Goal: Task Accomplishment & Management: Manage account settings

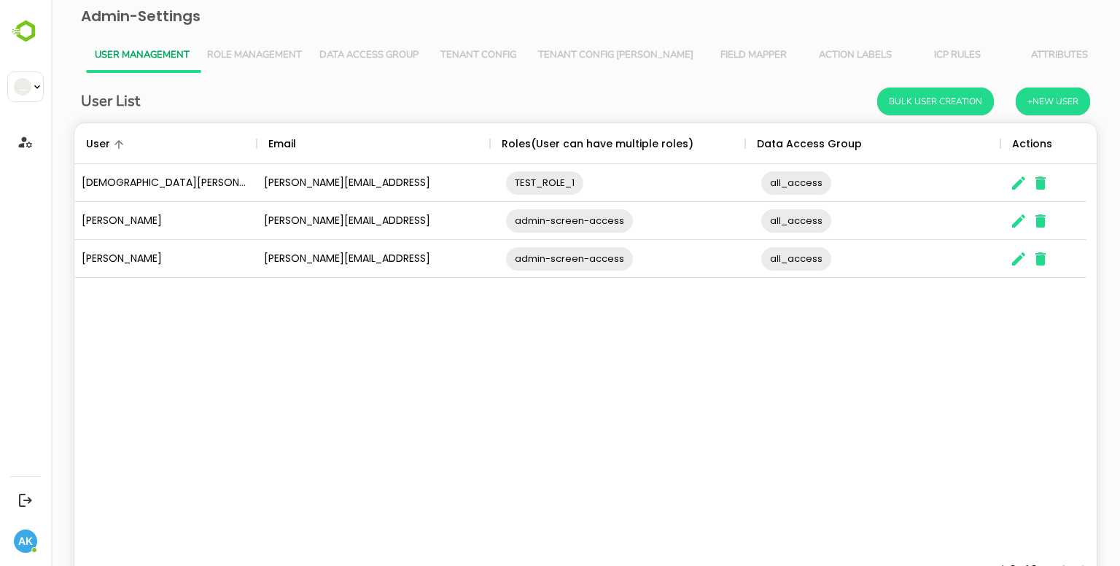
scroll to position [416, 1001]
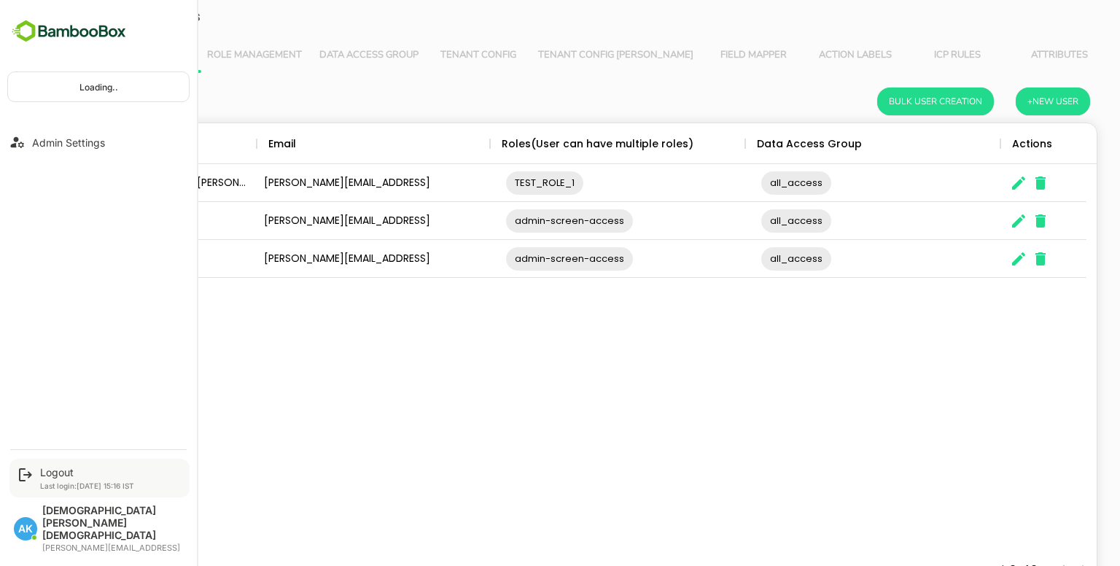
click at [64, 489] on div "Logout Last login: [DATE] 15:16 IST" at bounding box center [99, 478] width 180 height 39
click at [63, 478] on div "Logout" at bounding box center [87, 472] width 94 height 12
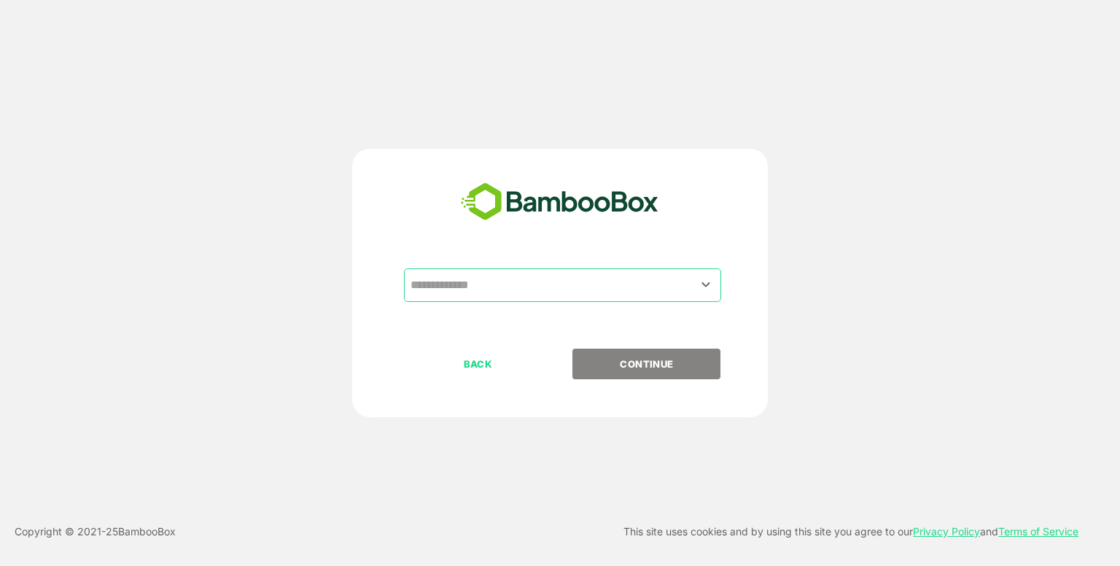
click at [469, 286] on input "text" at bounding box center [562, 285] width 311 height 28
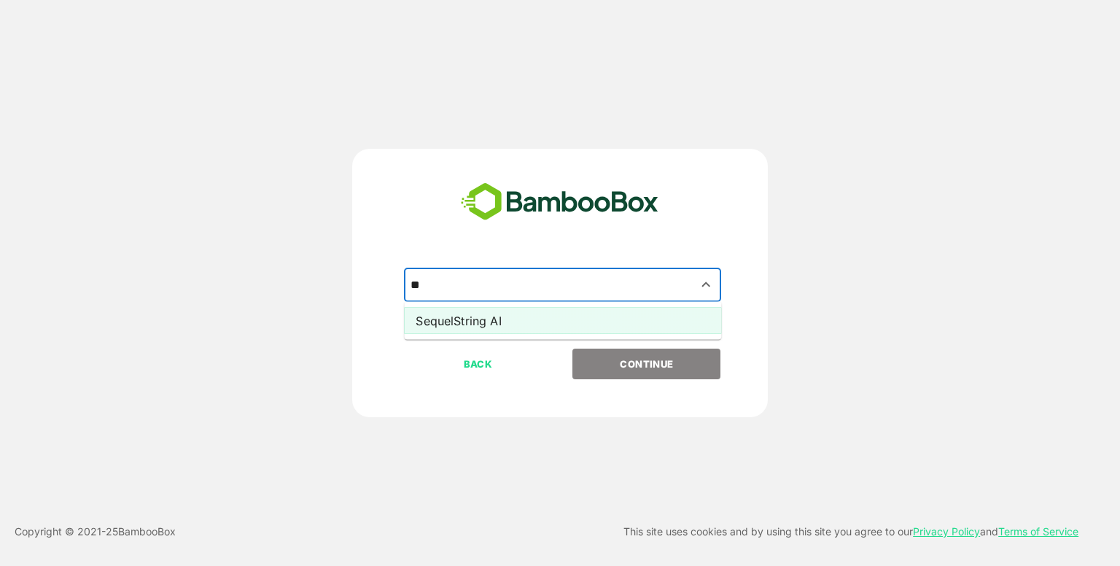
click at [478, 318] on li "SequelString AI" at bounding box center [562, 321] width 317 height 26
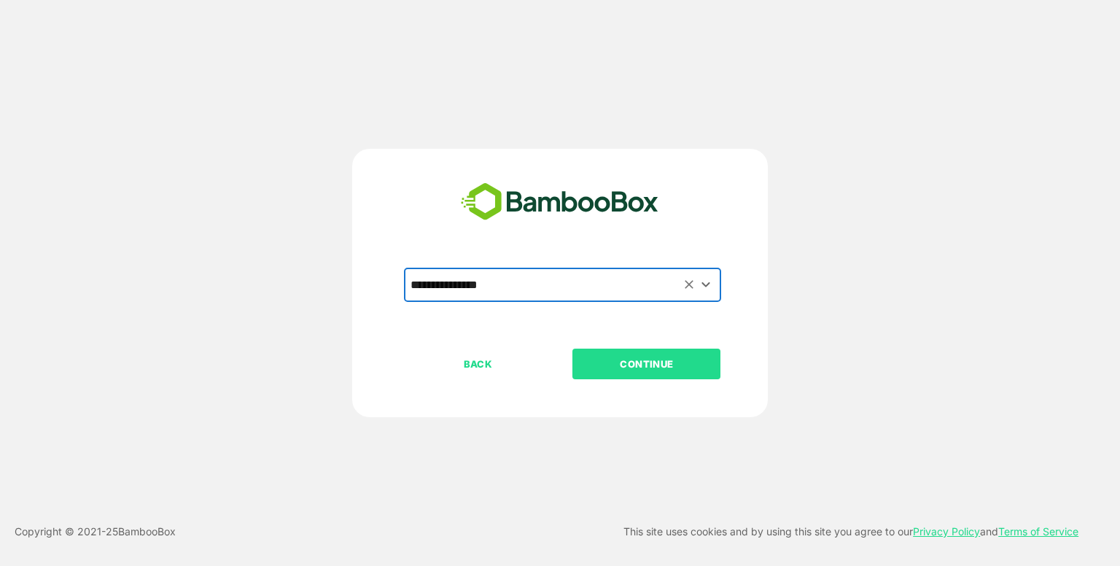
type input "**********"
click at [623, 360] on p "CONTINUE" at bounding box center [647, 364] width 146 height 16
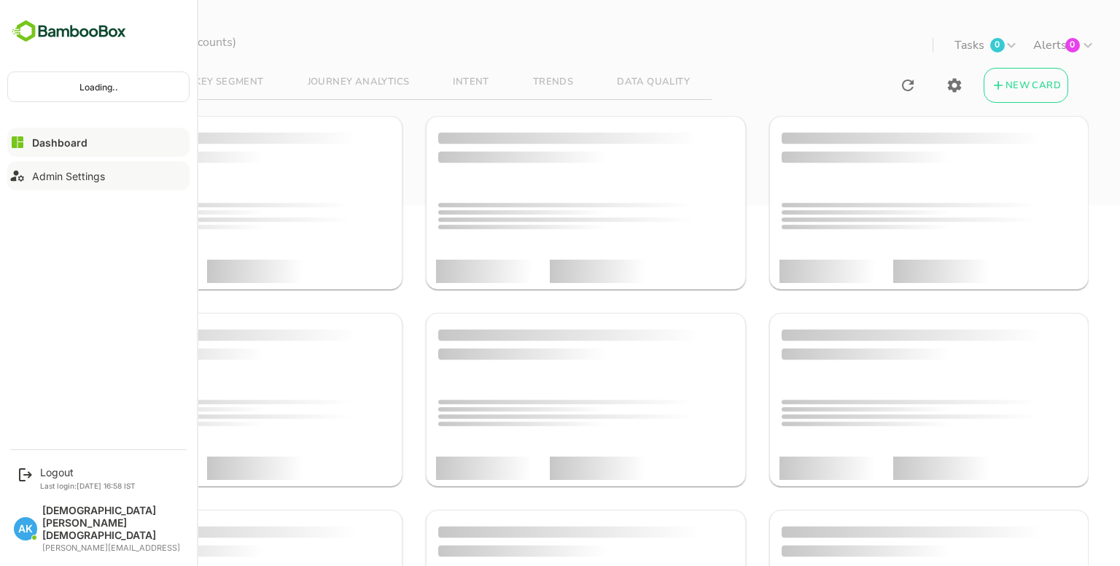
click at [35, 182] on button "Admin Settings" at bounding box center [98, 175] width 182 height 29
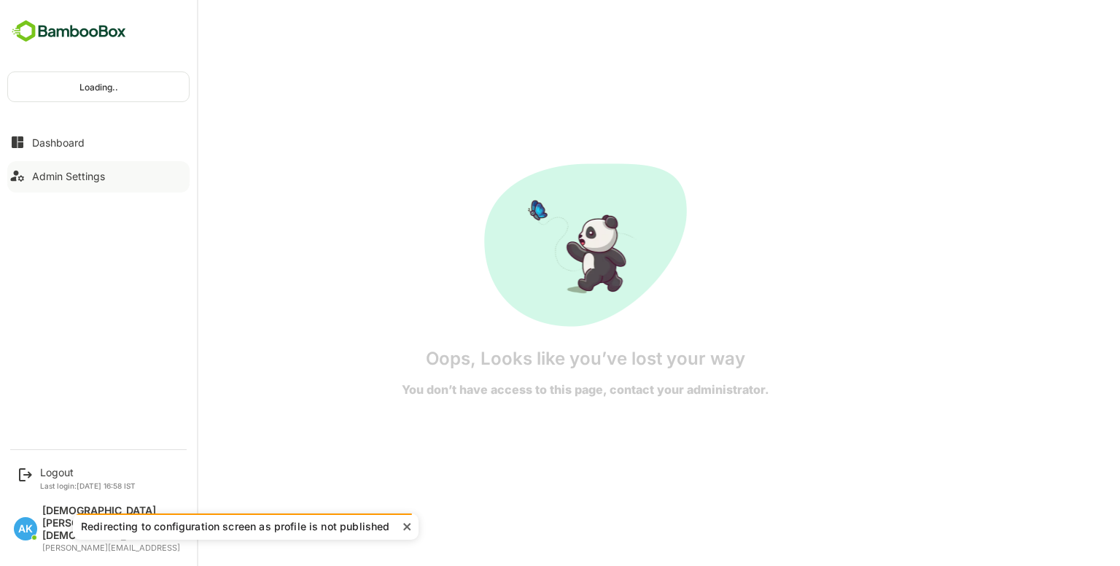
click at [35, 182] on button "Admin Settings" at bounding box center [98, 175] width 182 height 29
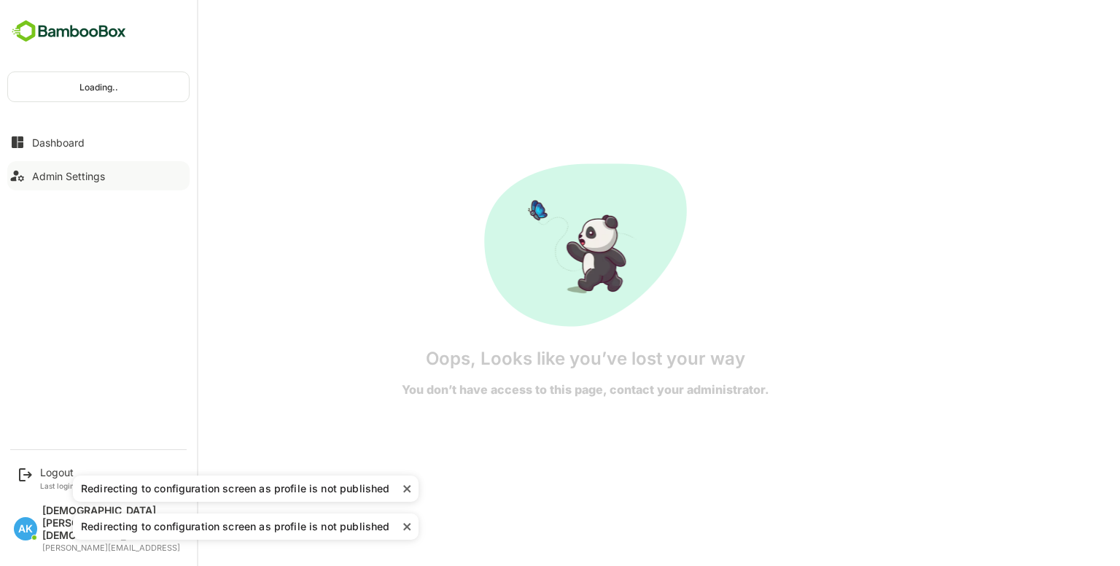
click at [85, 174] on div "Admin Settings" at bounding box center [68, 176] width 73 height 12
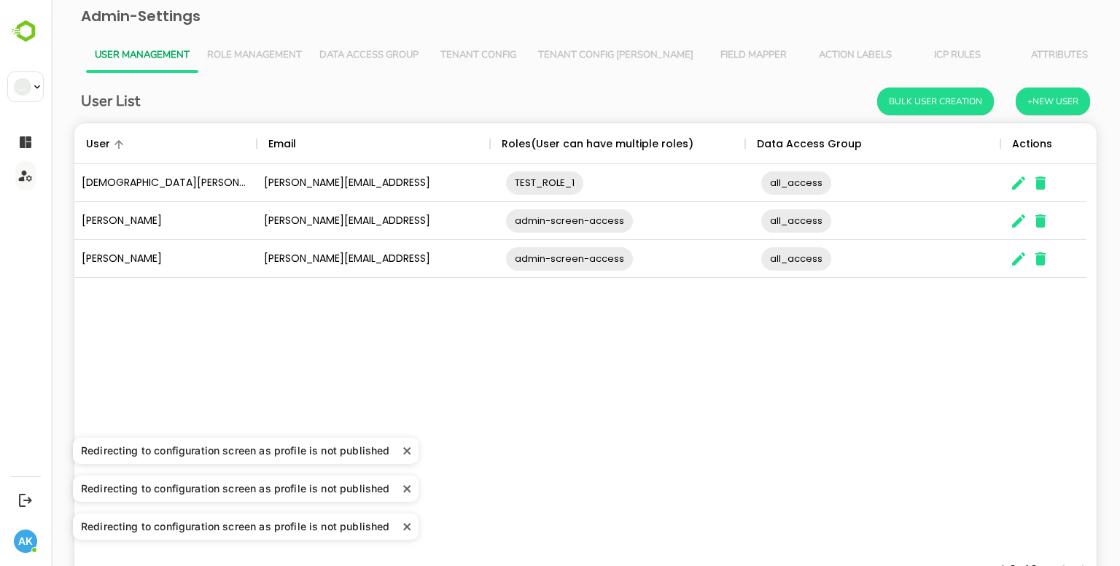
scroll to position [416, 1001]
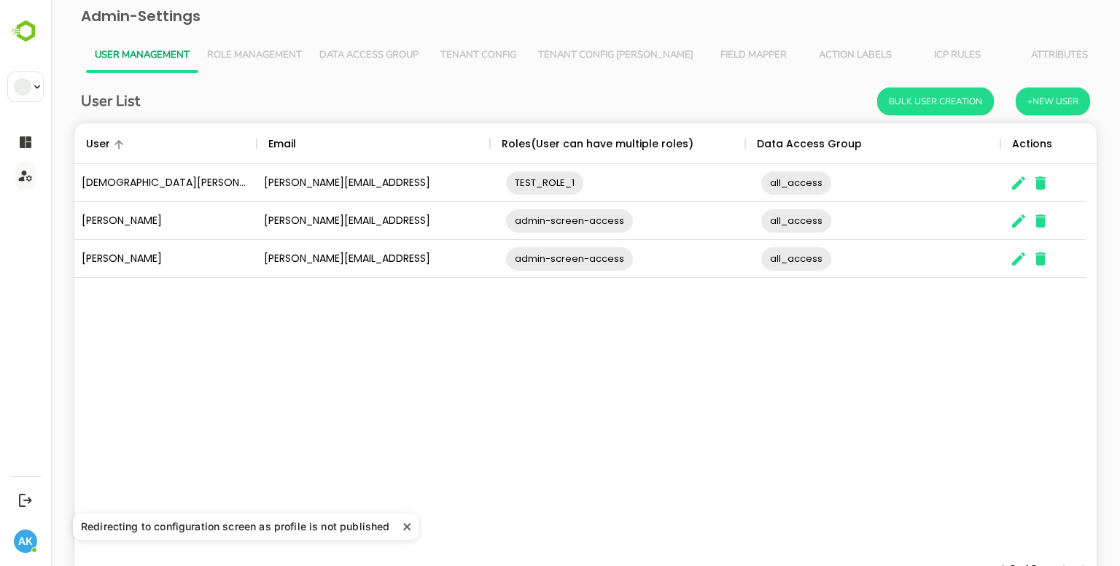
click at [250, 61] on span "Role Management" at bounding box center [254, 56] width 95 height 12
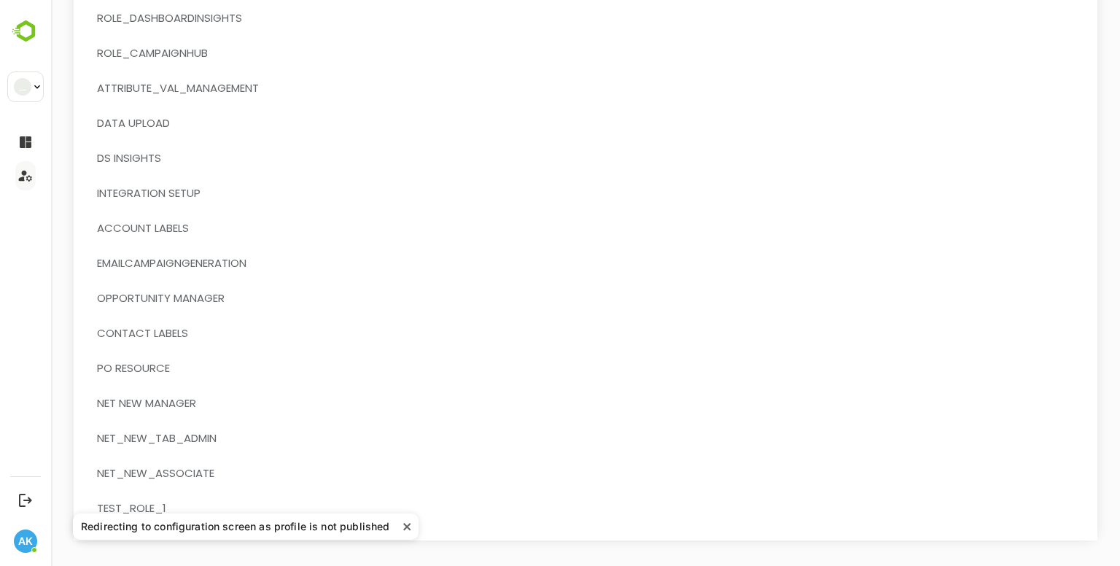
scroll to position [252, 0]
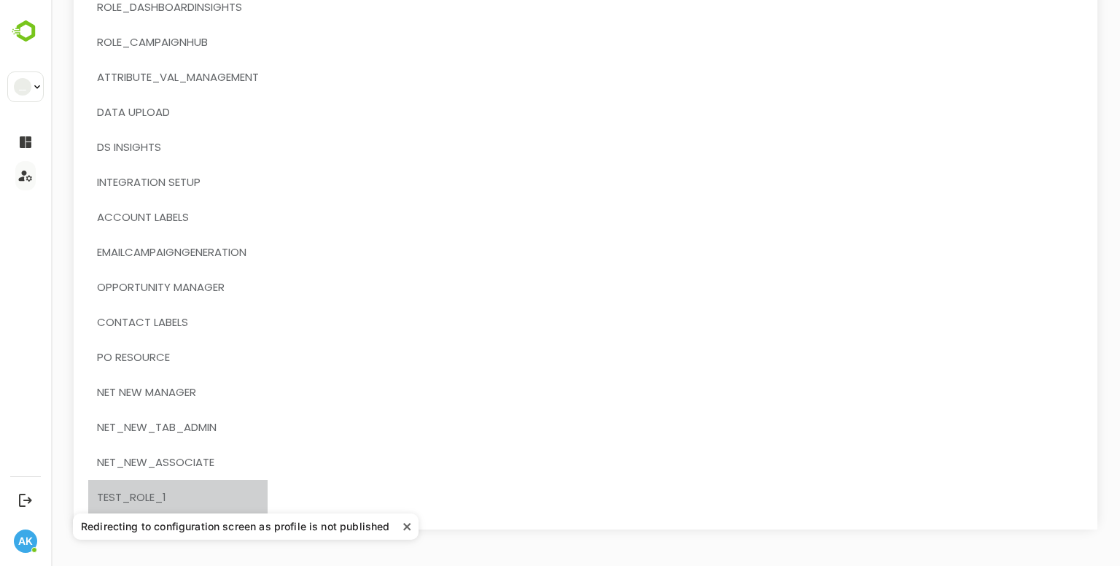
click at [155, 497] on span "TEST_ROLE_1" at bounding box center [131, 497] width 69 height 19
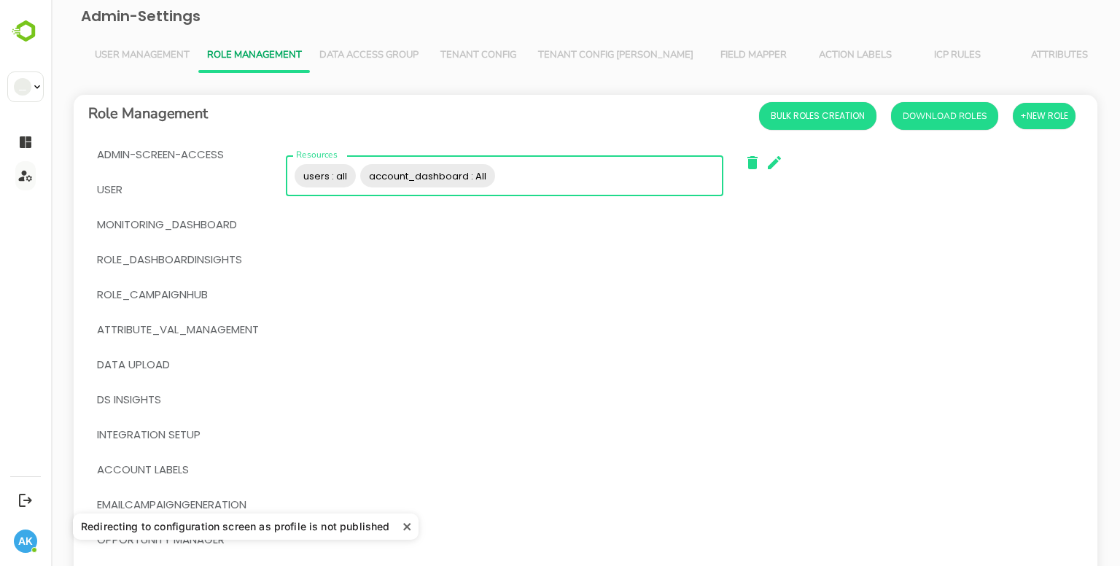
click at [539, 172] on input "Resources" at bounding box center [607, 176] width 220 height 28
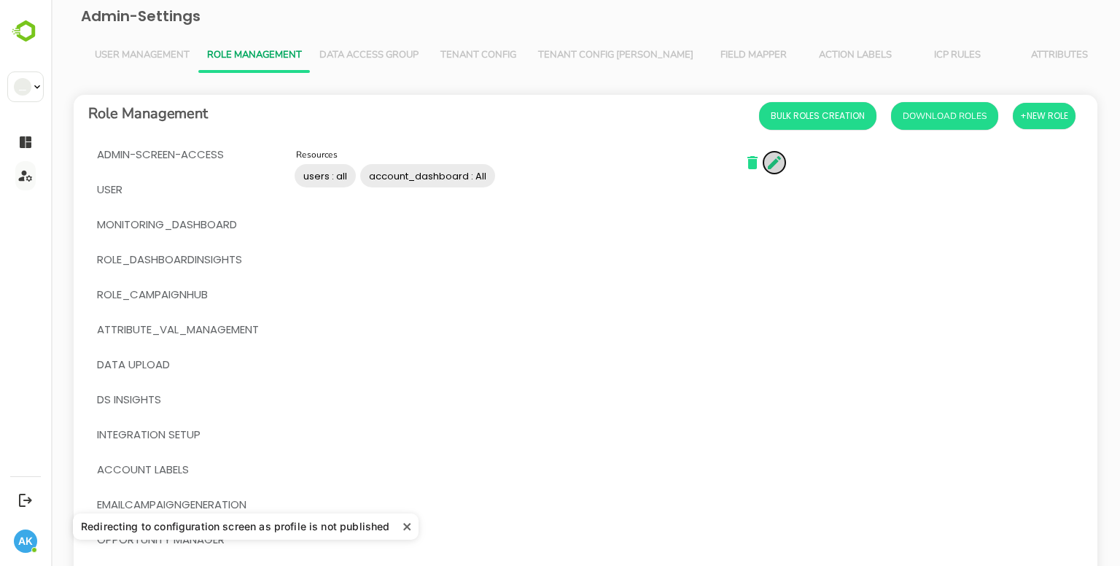
click at [775, 157] on icon "button" at bounding box center [775, 163] width 18 height 18
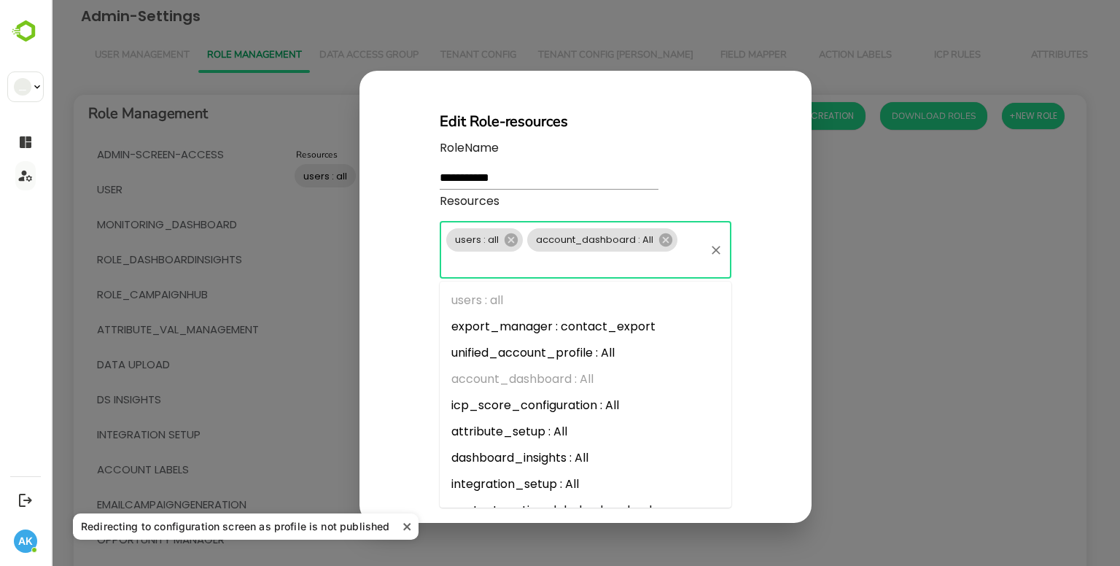
click at [585, 270] on input "Resources" at bounding box center [573, 264] width 259 height 20
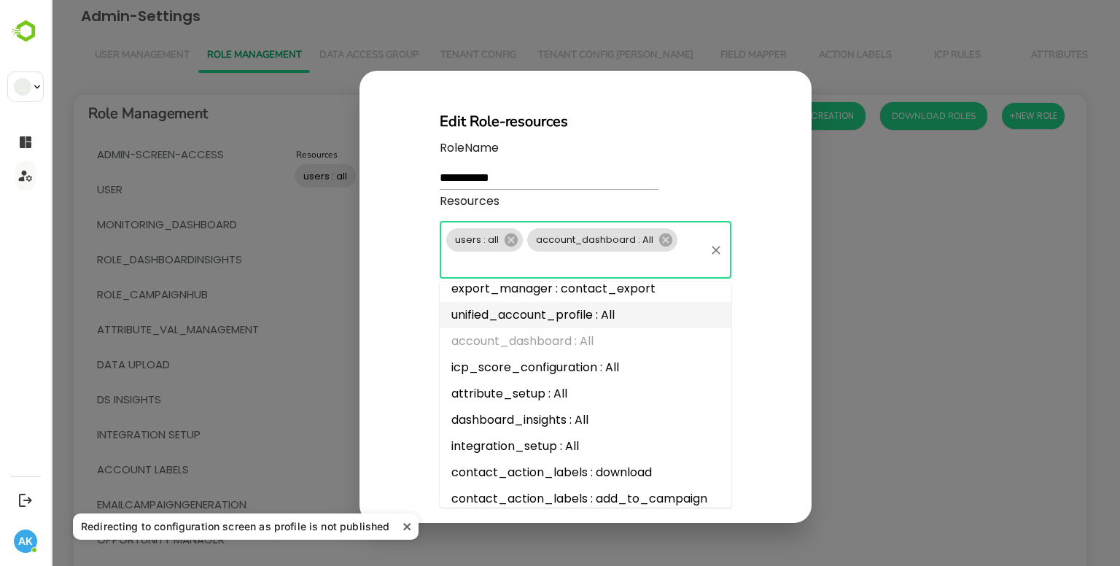
scroll to position [38, 0]
click at [575, 411] on li "dashboard_insights : All" at bounding box center [586, 420] width 292 height 26
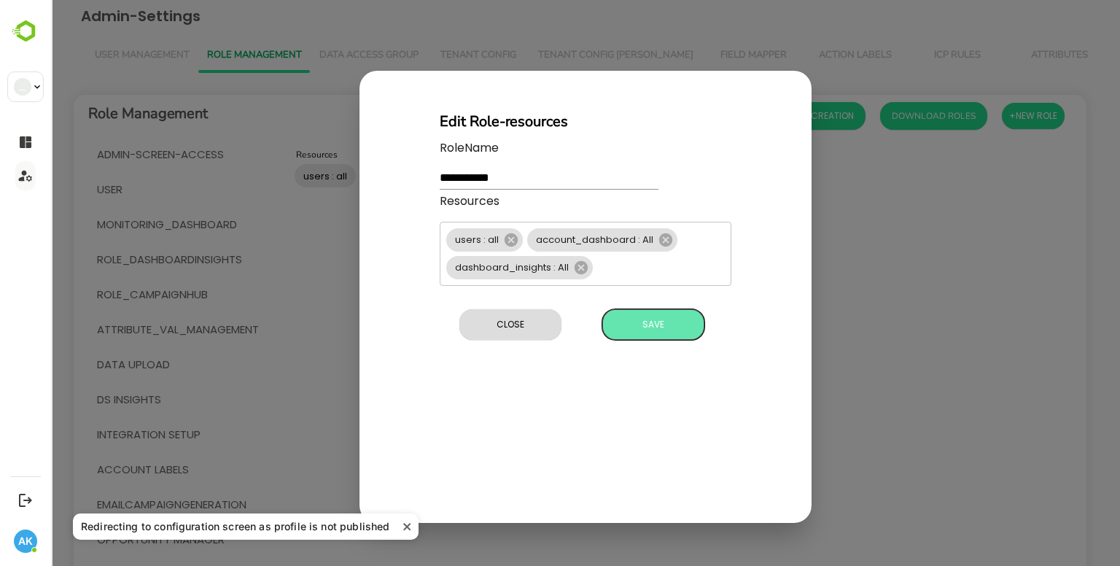
click at [621, 317] on span "Save" at bounding box center [654, 324] width 88 height 19
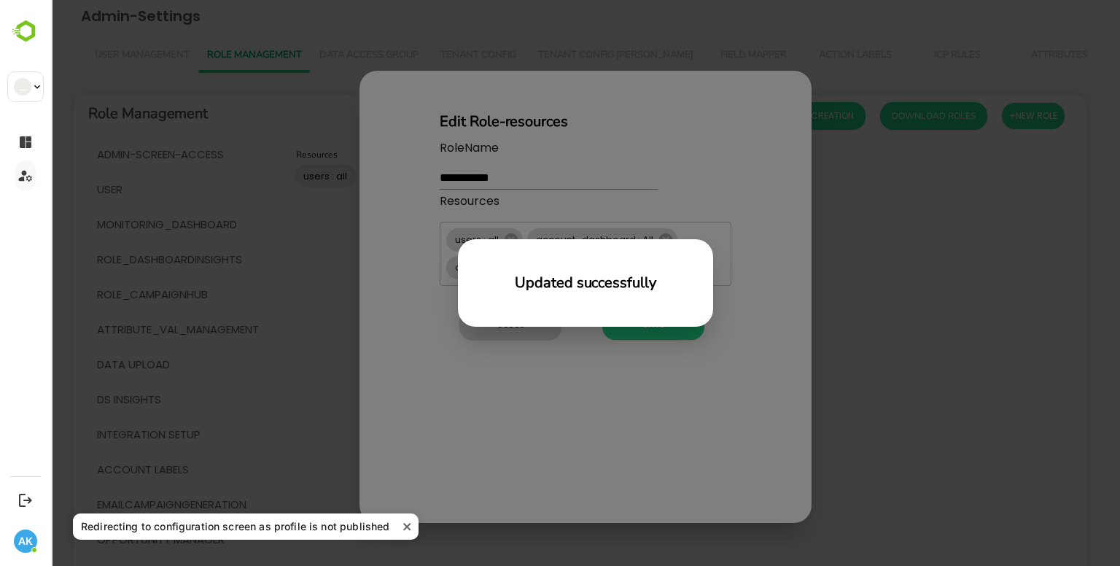
click at [461, 424] on div "Updated successfully" at bounding box center [585, 283] width 1069 height 566
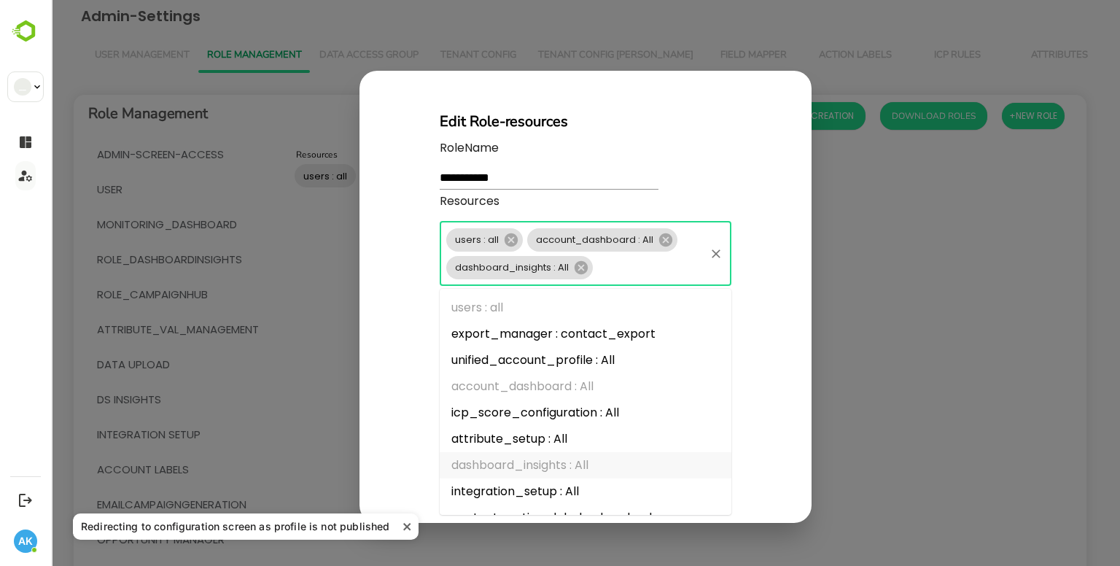
click at [630, 269] on input "Resources" at bounding box center [649, 267] width 108 height 20
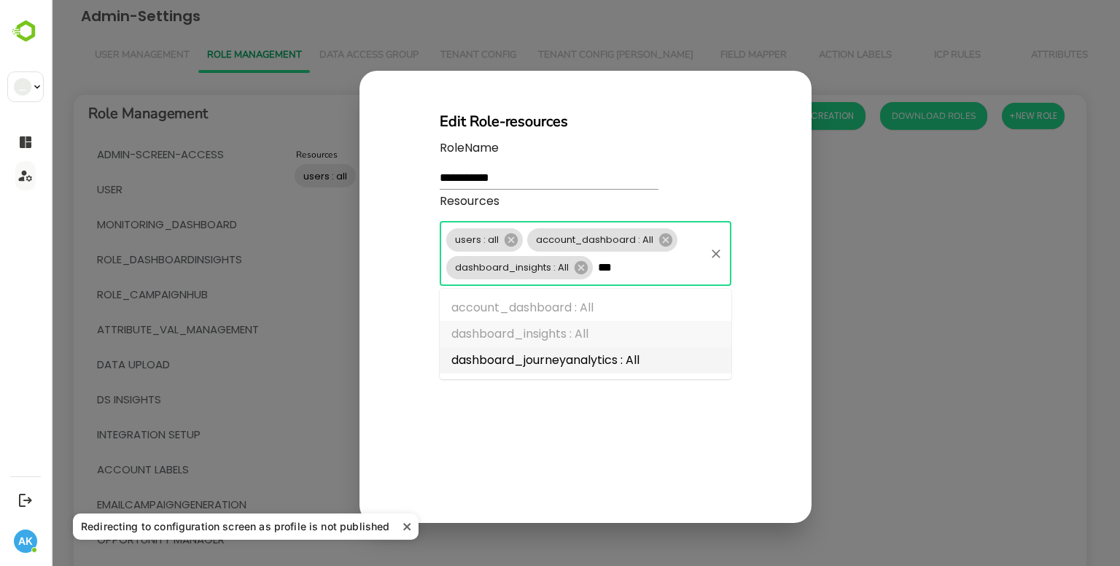
type input "***"
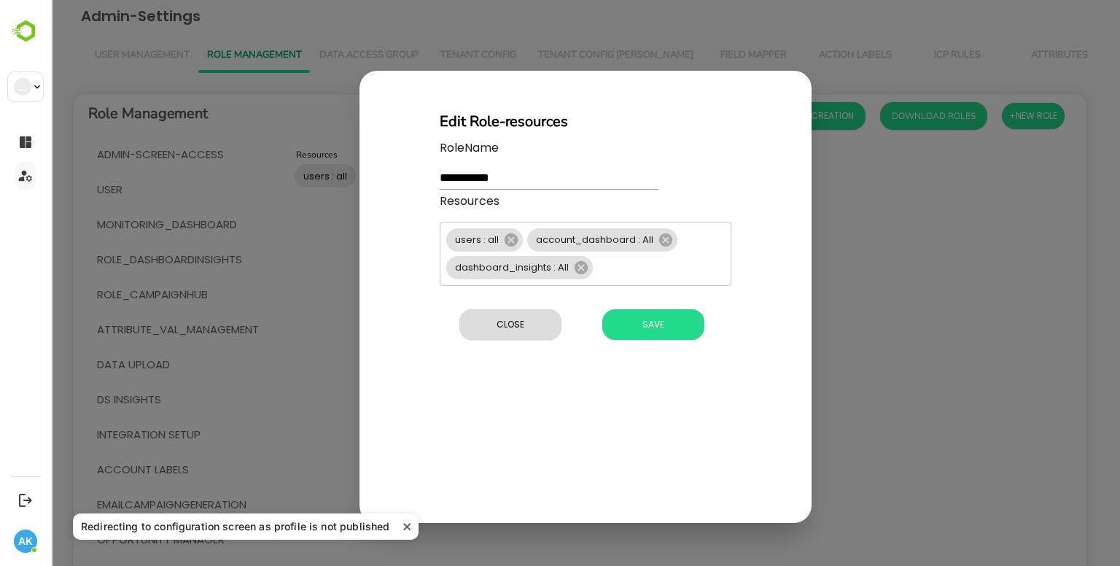
click at [569, 444] on div "**********" at bounding box center [586, 297] width 452 height 453
click at [660, 326] on span "Save" at bounding box center [654, 324] width 88 height 19
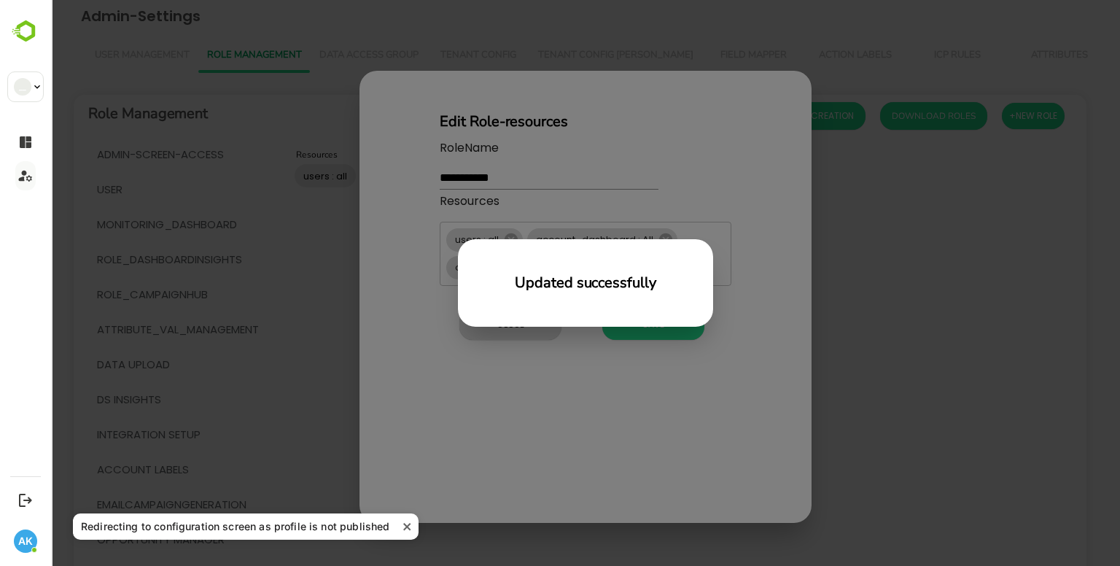
click at [508, 432] on div "Updated successfully" at bounding box center [585, 283] width 1069 height 566
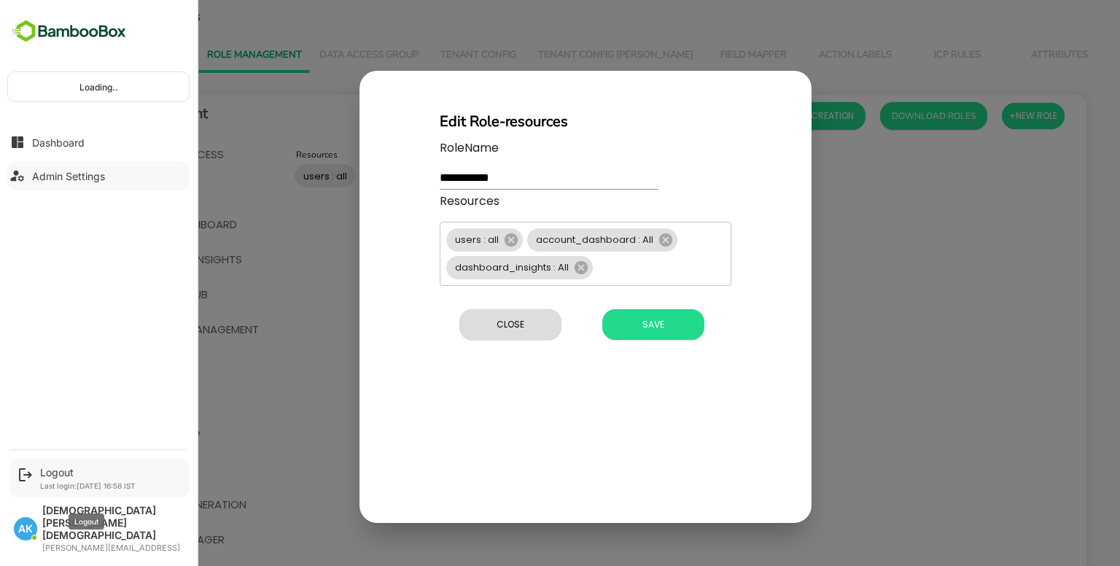
click at [59, 478] on div "Logout" at bounding box center [88, 472] width 96 height 12
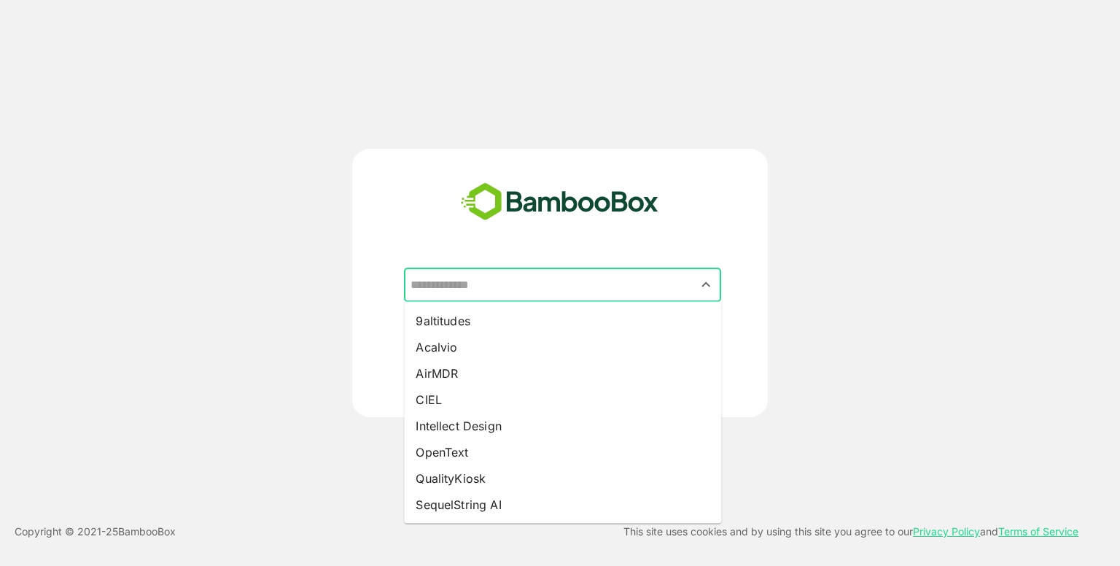
click at [515, 282] on input "text" at bounding box center [562, 285] width 311 height 28
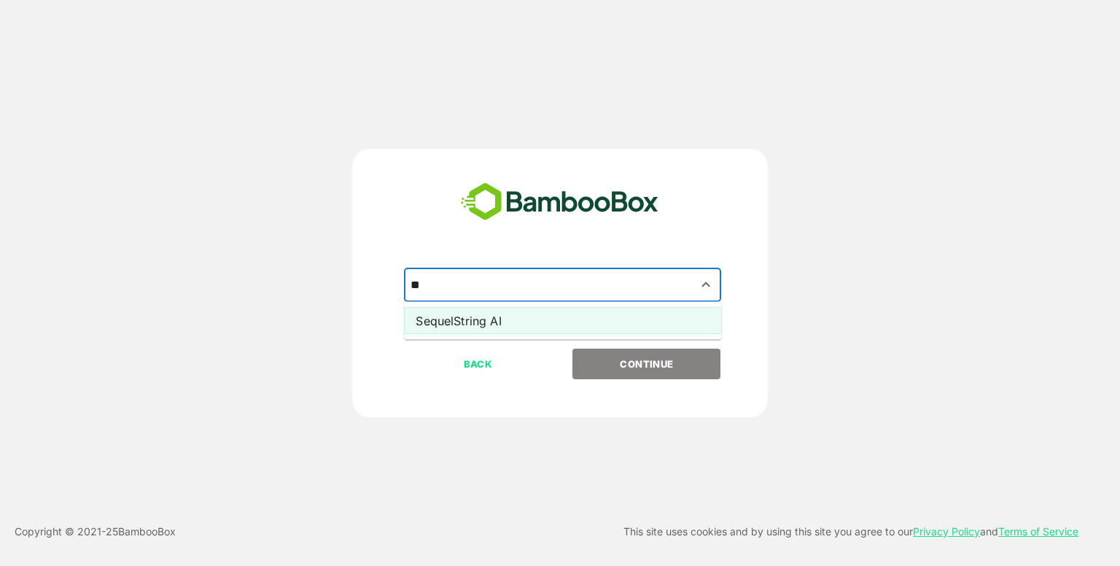
click at [497, 319] on li "SequelString AI" at bounding box center [562, 321] width 317 height 26
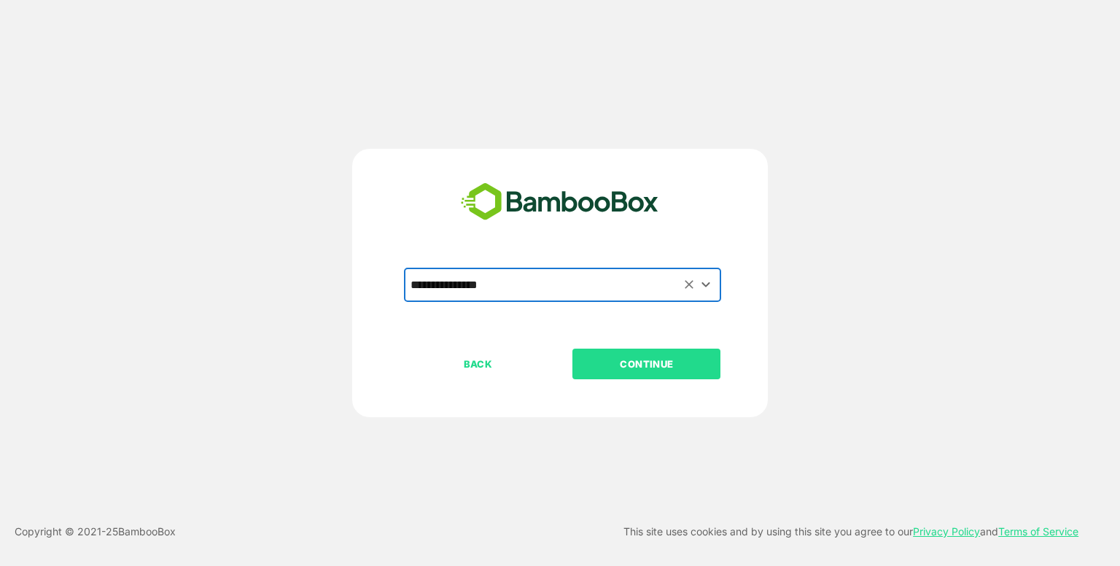
type input "**********"
click at [692, 360] on p "CONTINUE" at bounding box center [647, 364] width 146 height 16
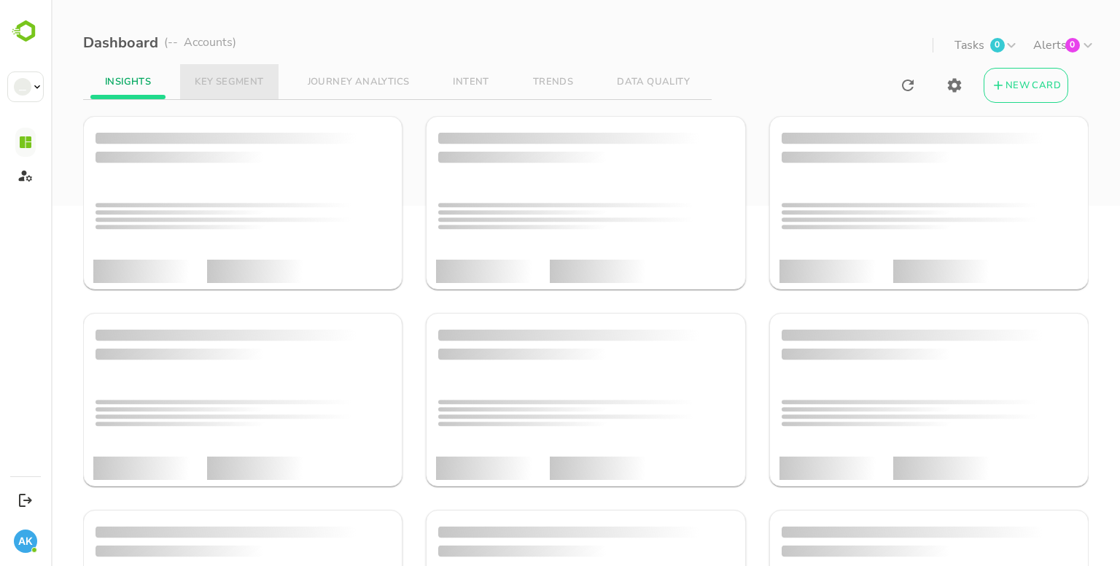
click at [240, 84] on span "KEY SEGMENT" at bounding box center [229, 83] width 69 height 12
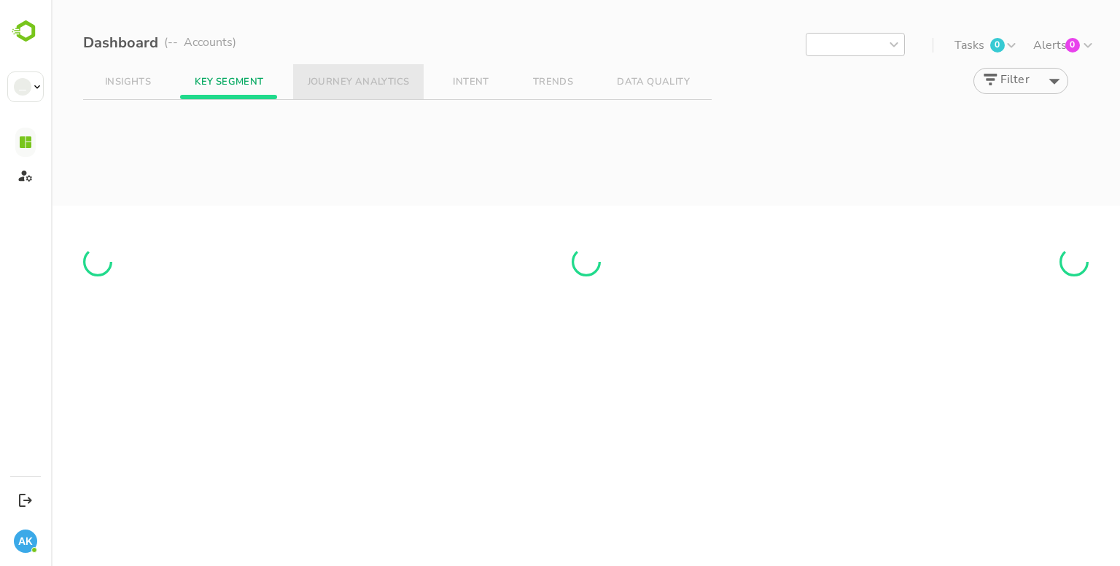
click at [357, 85] on span "JOURNEY ANALYTICS" at bounding box center [359, 83] width 102 height 12
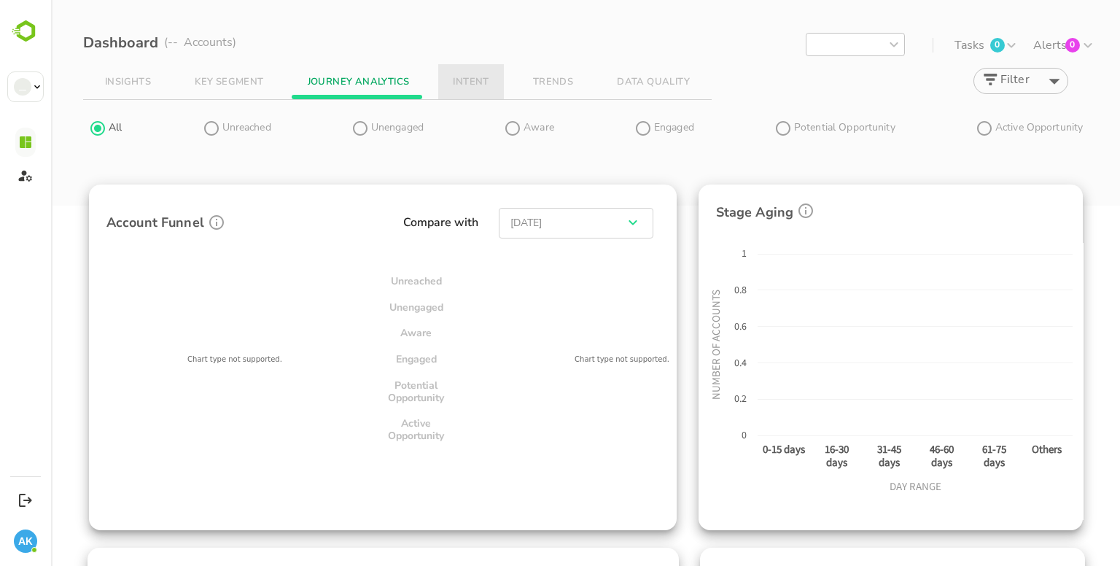
click at [455, 81] on span "INTENT" at bounding box center [471, 83] width 36 height 12
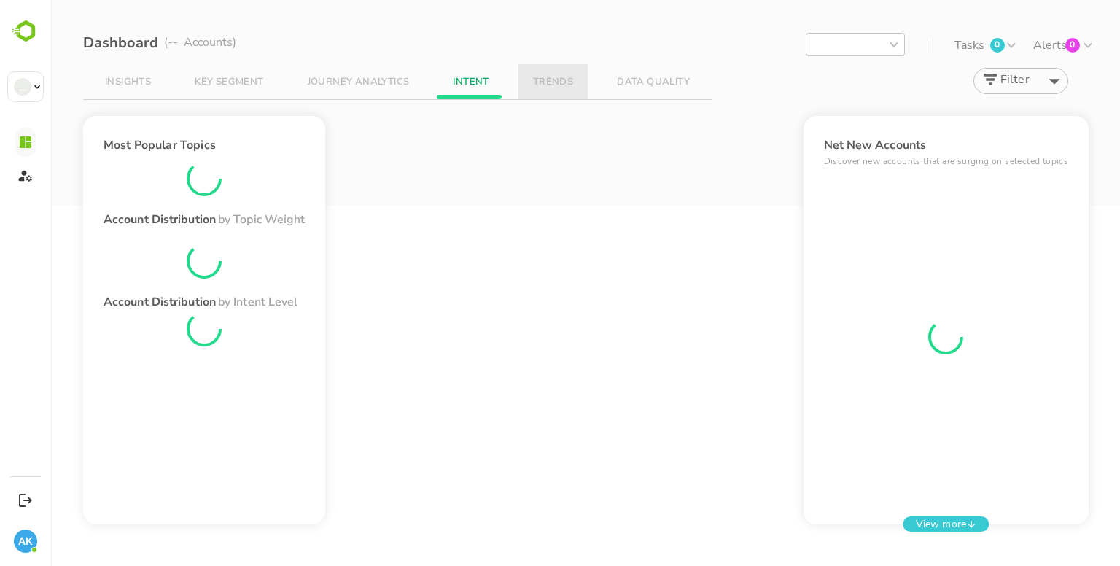
click at [540, 79] on span "TRENDS" at bounding box center [553, 83] width 40 height 12
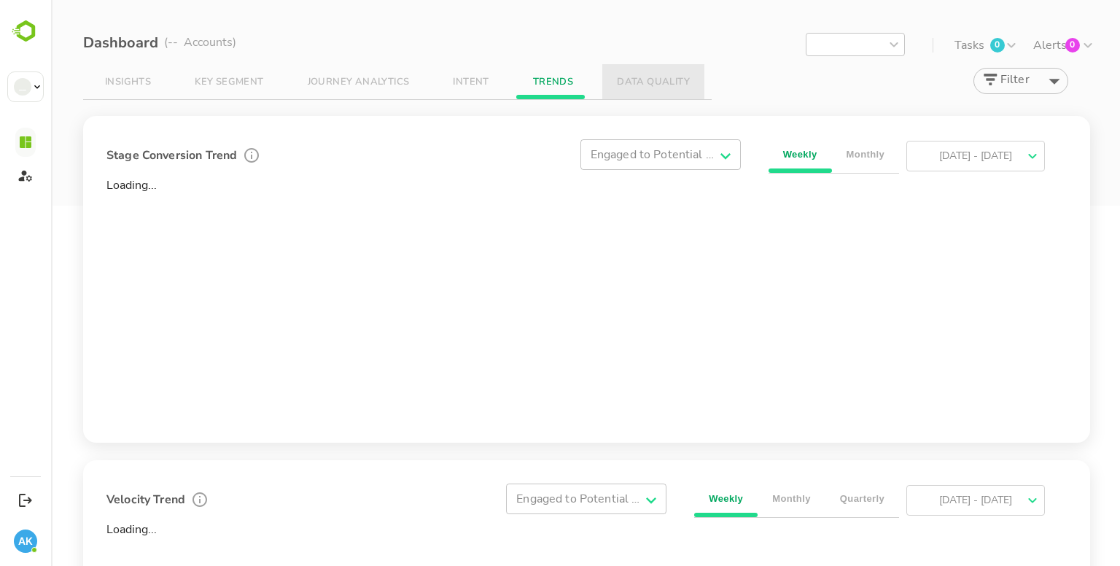
click at [607, 82] on button "DATA QUALITY" at bounding box center [653, 81] width 102 height 35
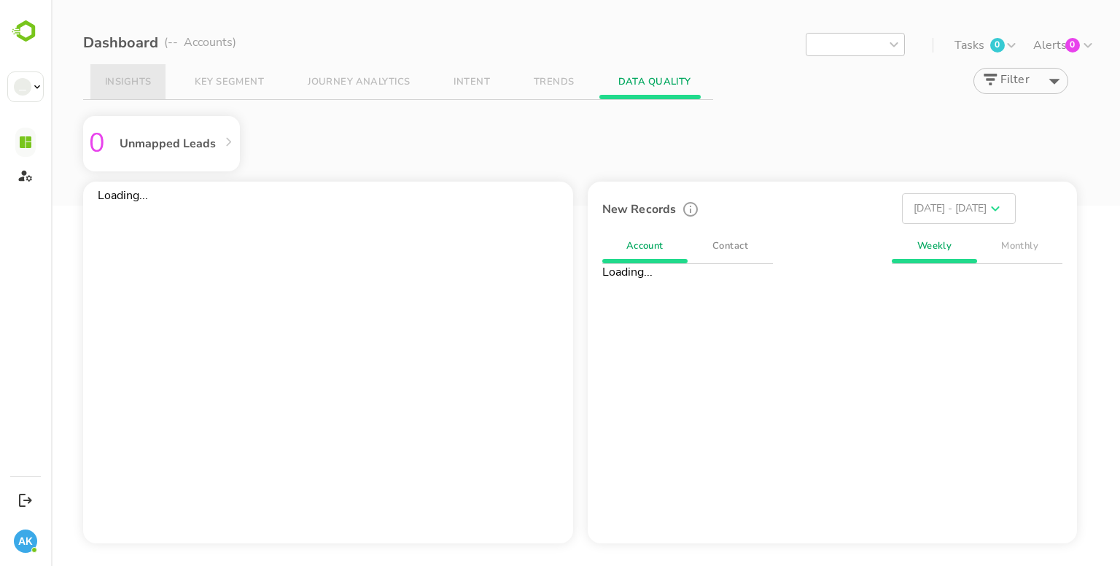
click at [117, 91] on button "INSIGHTS" at bounding box center [127, 81] width 75 height 35
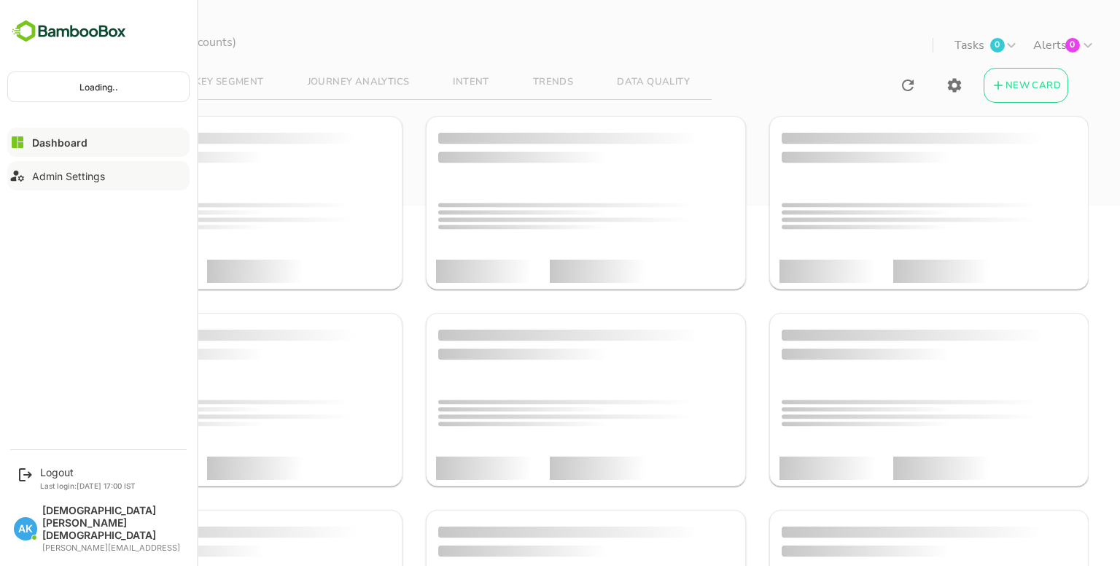
click at [63, 182] on button "Admin Settings" at bounding box center [98, 175] width 182 height 29
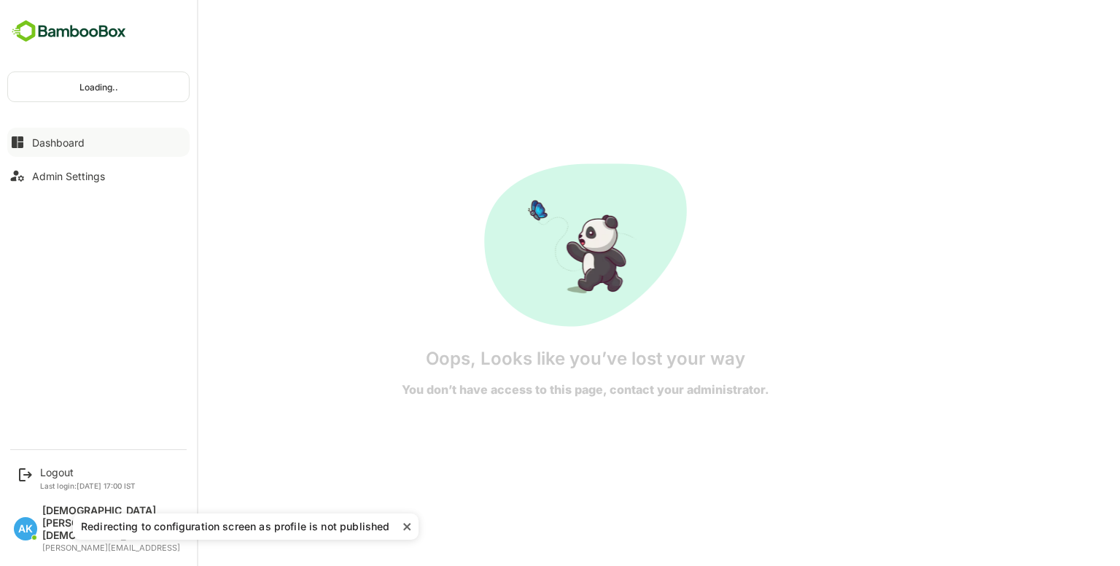
click at [28, 144] on button "Dashboard" at bounding box center [98, 142] width 182 height 29
click at [39, 131] on button "Dashboard" at bounding box center [98, 142] width 182 height 29
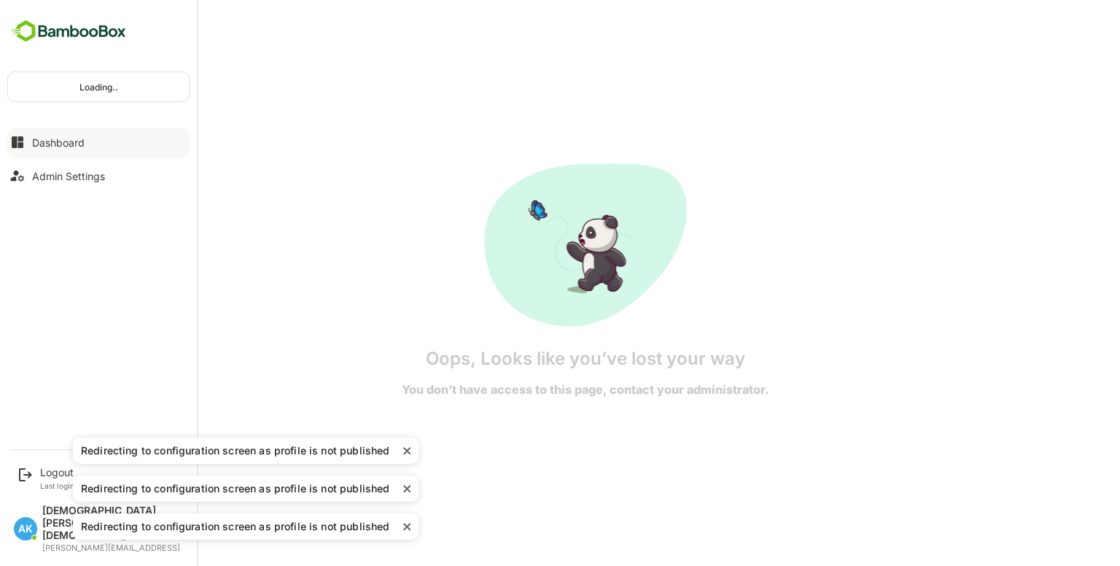
click at [39, 131] on button "Dashboard" at bounding box center [98, 142] width 182 height 29
click at [98, 37] on img at bounding box center [68, 32] width 123 height 28
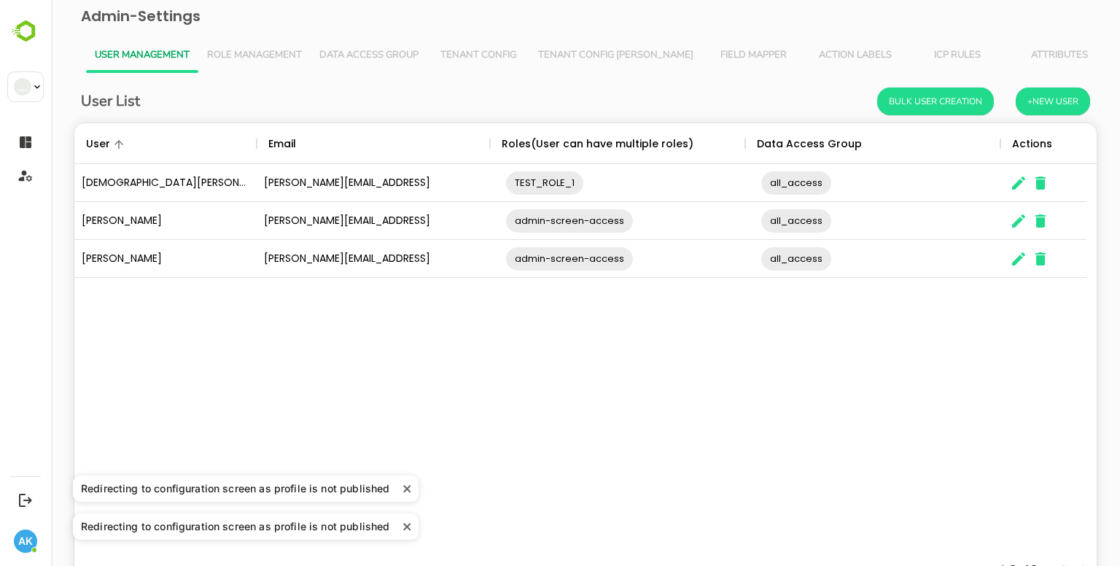
scroll to position [416, 1001]
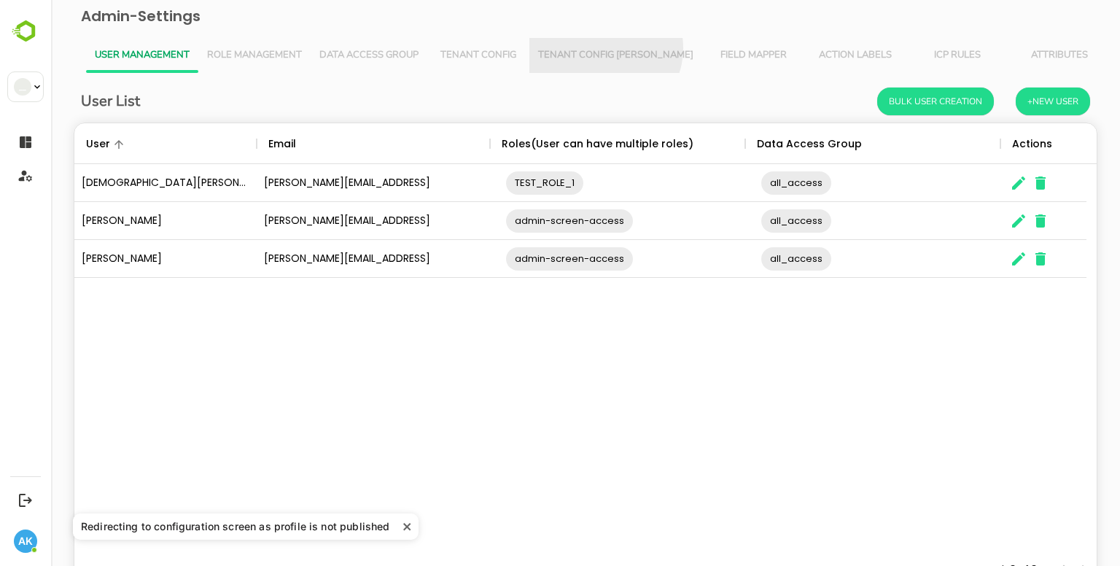
click at [604, 50] on span "Tenant Config Json" at bounding box center [615, 56] width 155 height 12
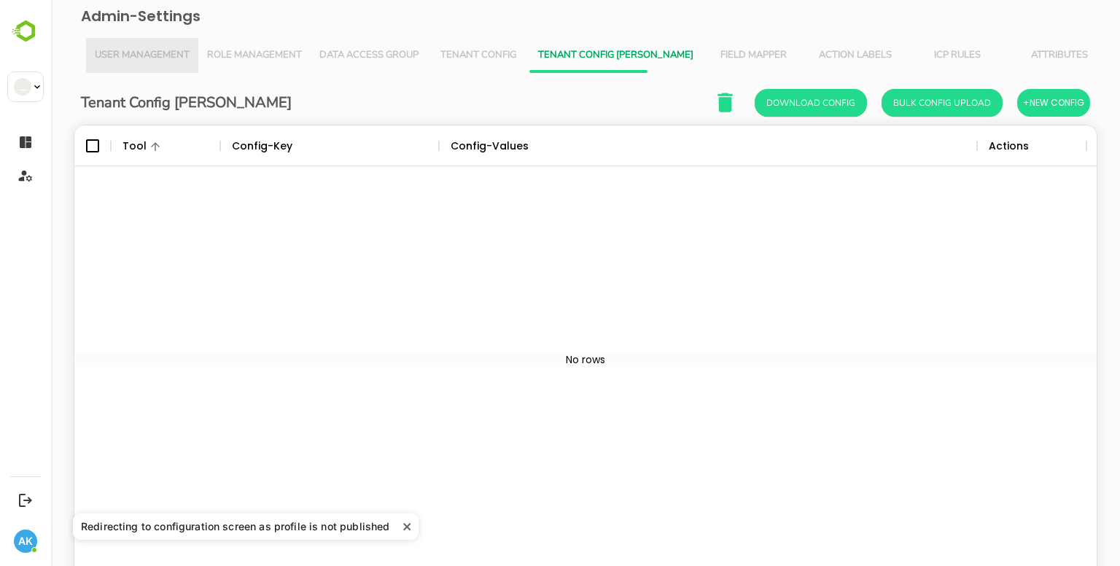
click at [133, 55] on span "User Management" at bounding box center [142, 56] width 95 height 12
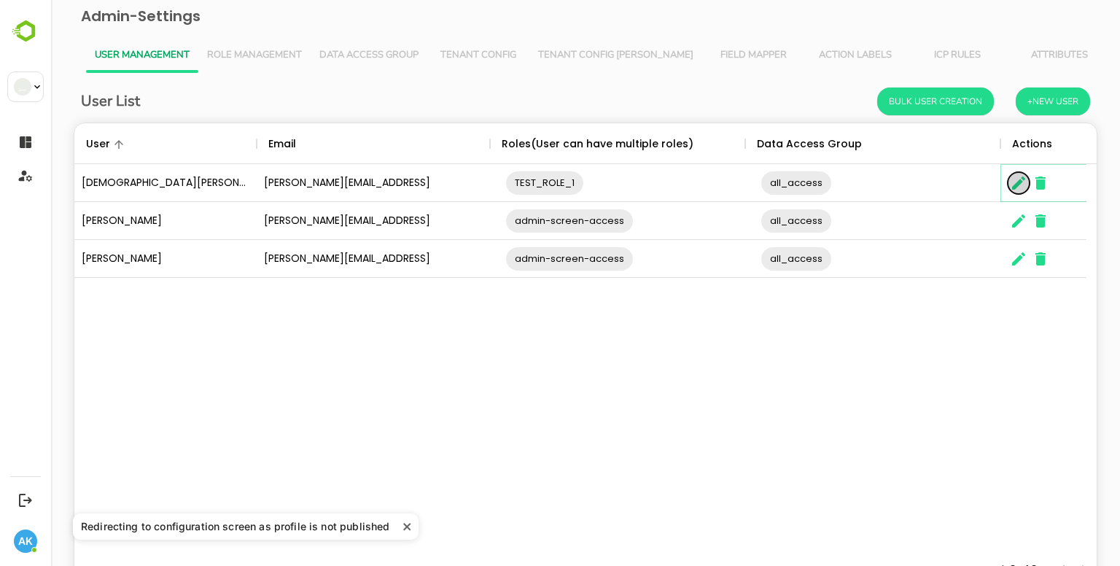
click at [1027, 184] on icon "The User Data" at bounding box center [1019, 183] width 18 height 18
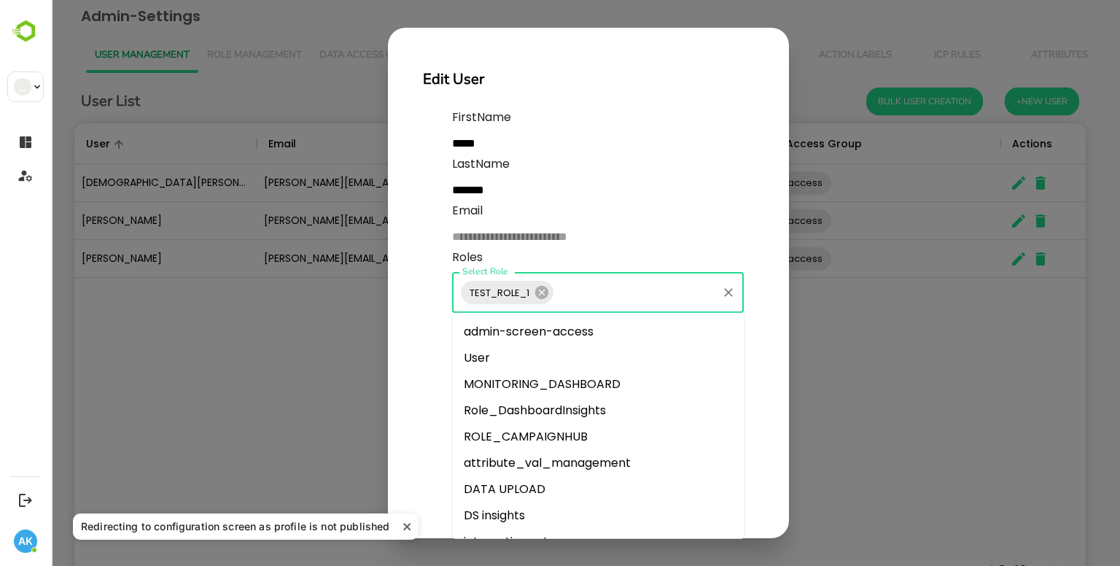
click at [560, 292] on input "Select Role" at bounding box center [636, 293] width 160 height 28
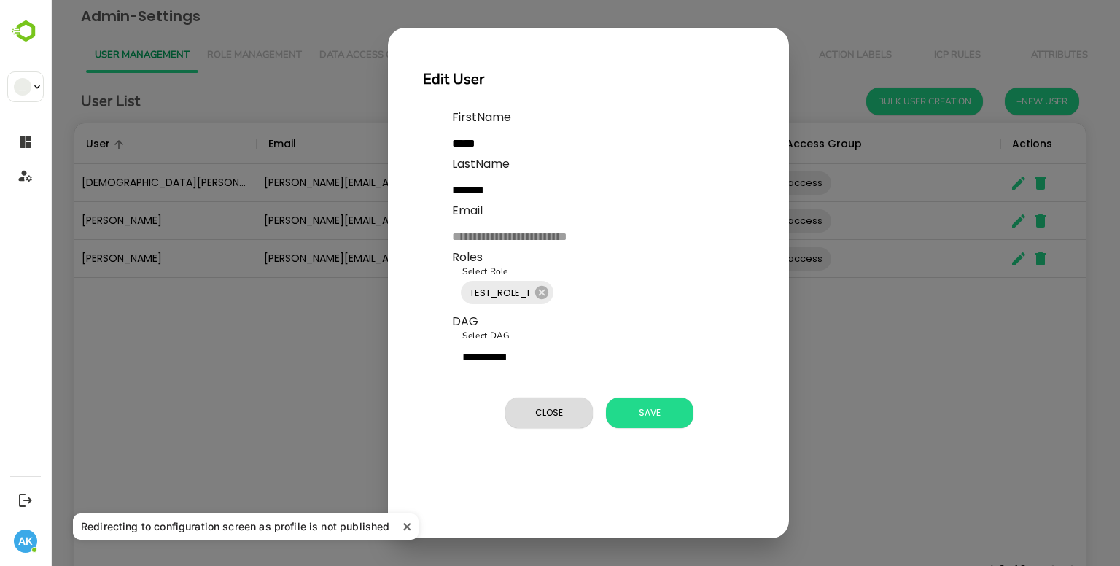
click at [276, 408] on div "**********" at bounding box center [585, 283] width 1069 height 566
click at [535, 409] on span "Close" at bounding box center [549, 412] width 73 height 19
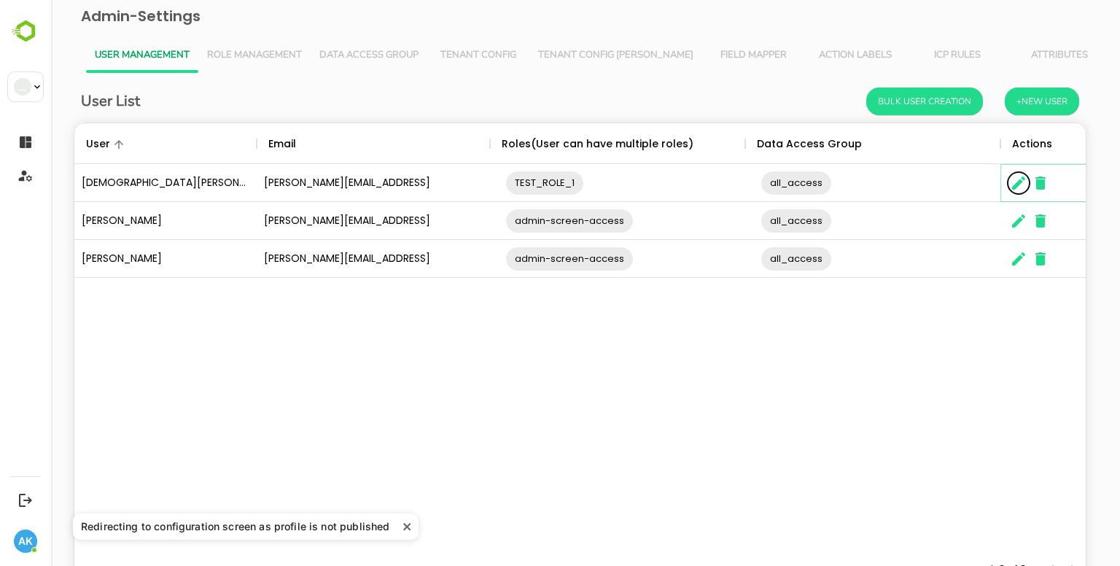
scroll to position [12, 12]
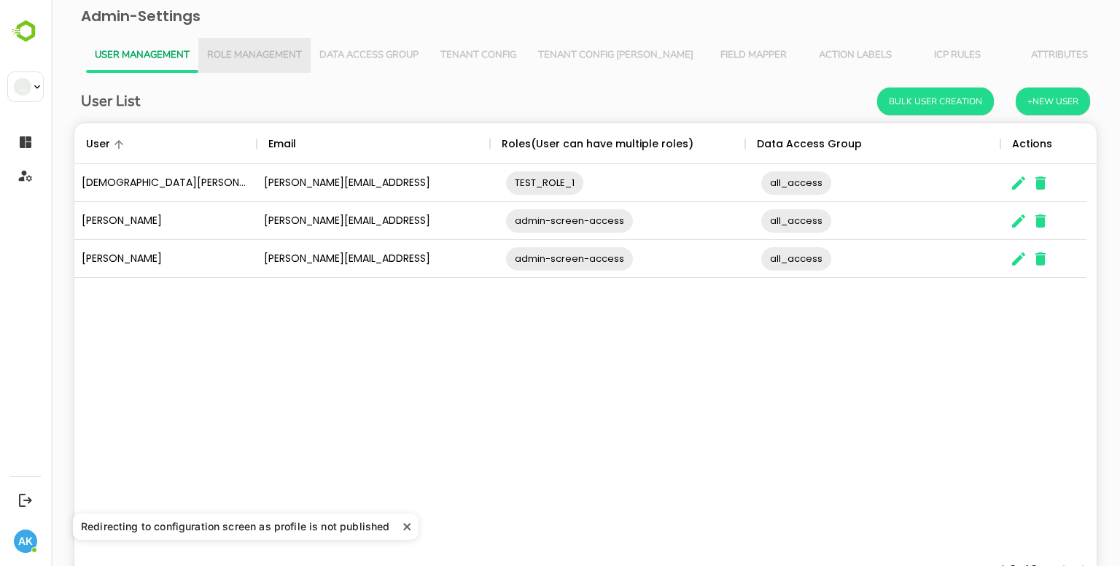
click at [280, 50] on span "Role Management" at bounding box center [254, 56] width 95 height 12
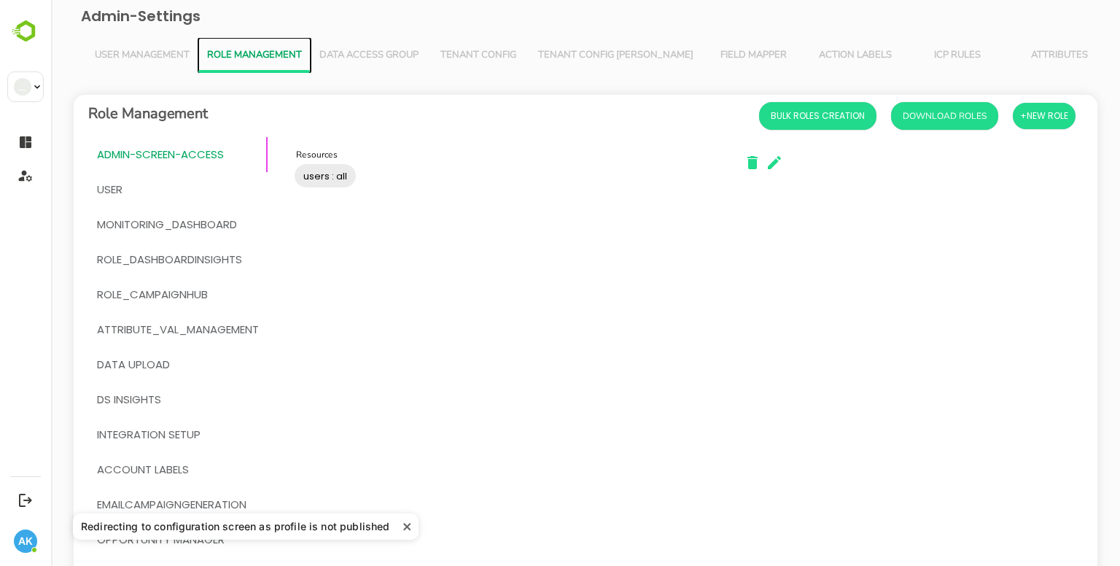
scroll to position [252, 0]
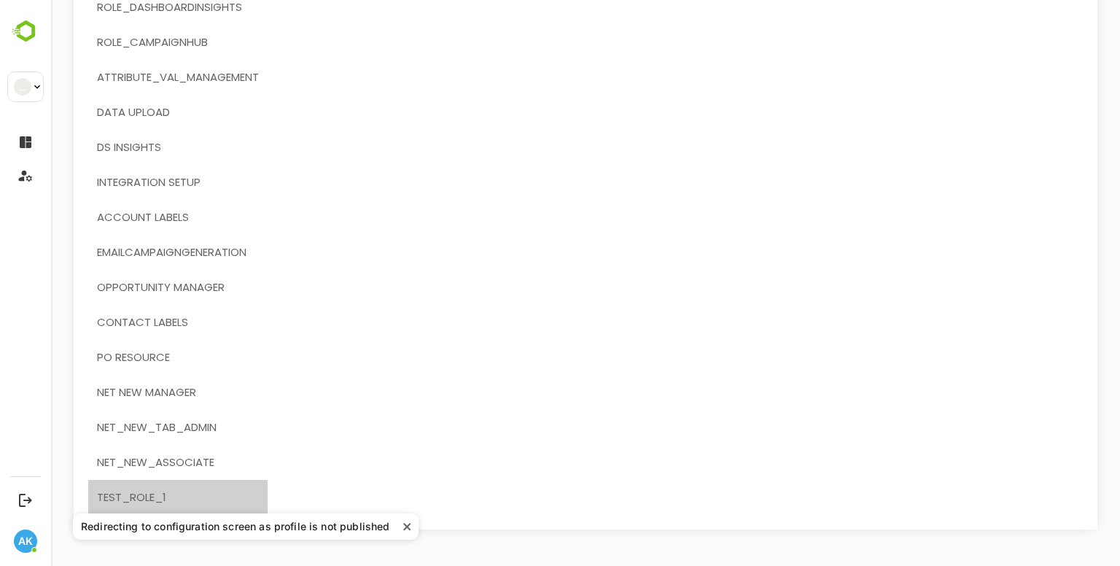
click at [147, 503] on span "TEST_ROLE_1" at bounding box center [131, 497] width 69 height 19
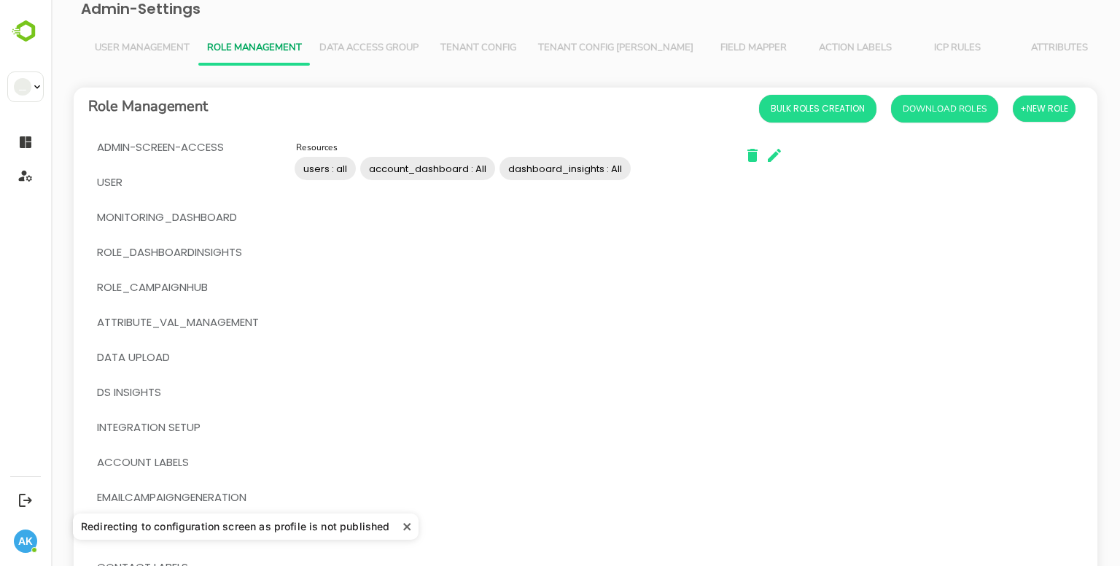
scroll to position [0, 0]
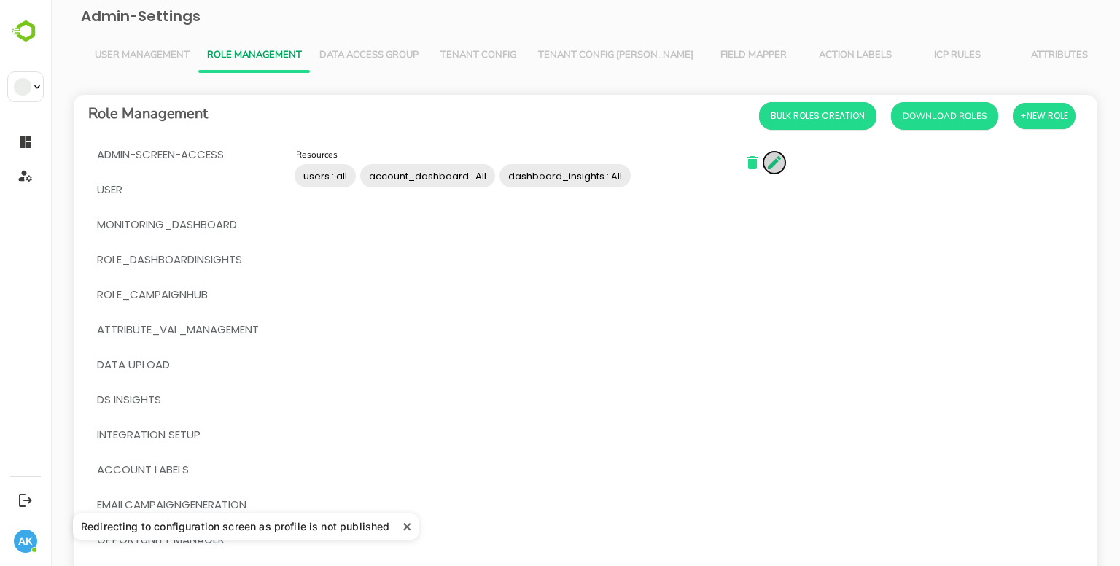
click at [780, 170] on icon "button" at bounding box center [775, 163] width 18 height 18
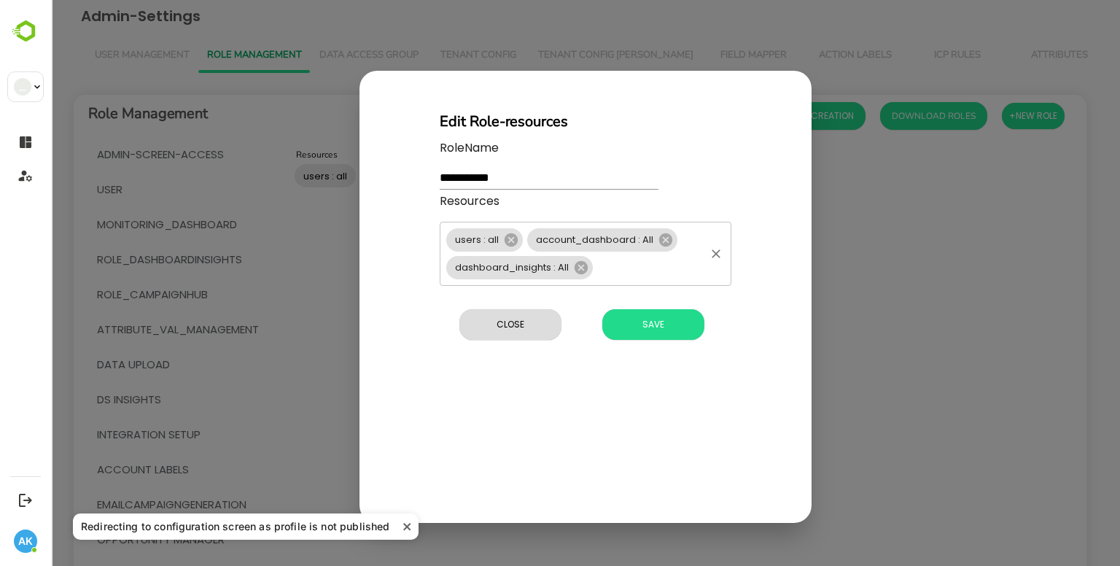
click at [604, 264] on input "Resources" at bounding box center [649, 267] width 108 height 20
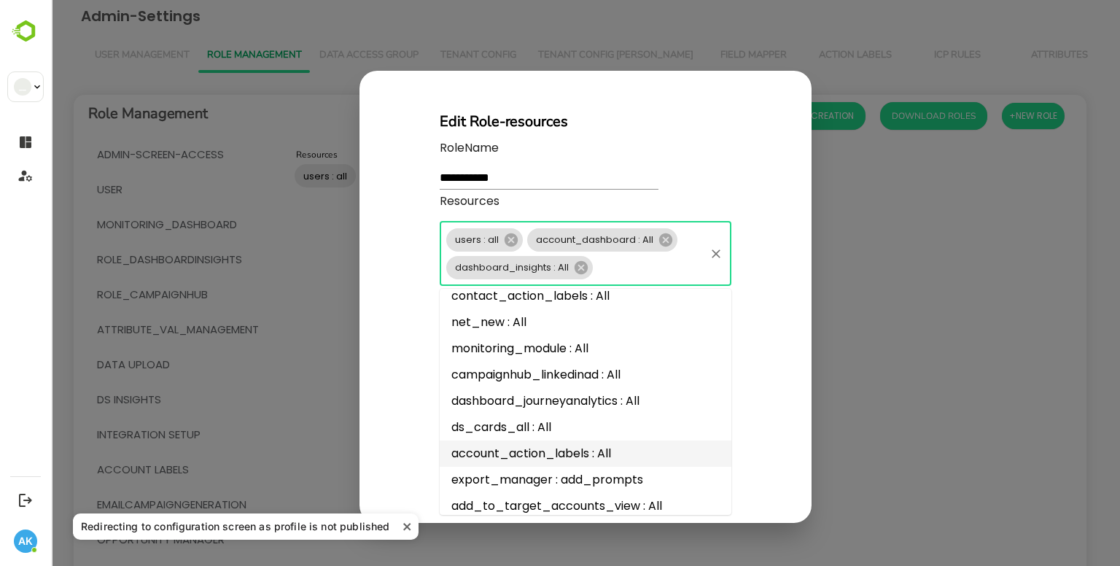
scroll to position [780, 0]
click at [513, 435] on li "ds_cards_all : All" at bounding box center [586, 429] width 292 height 26
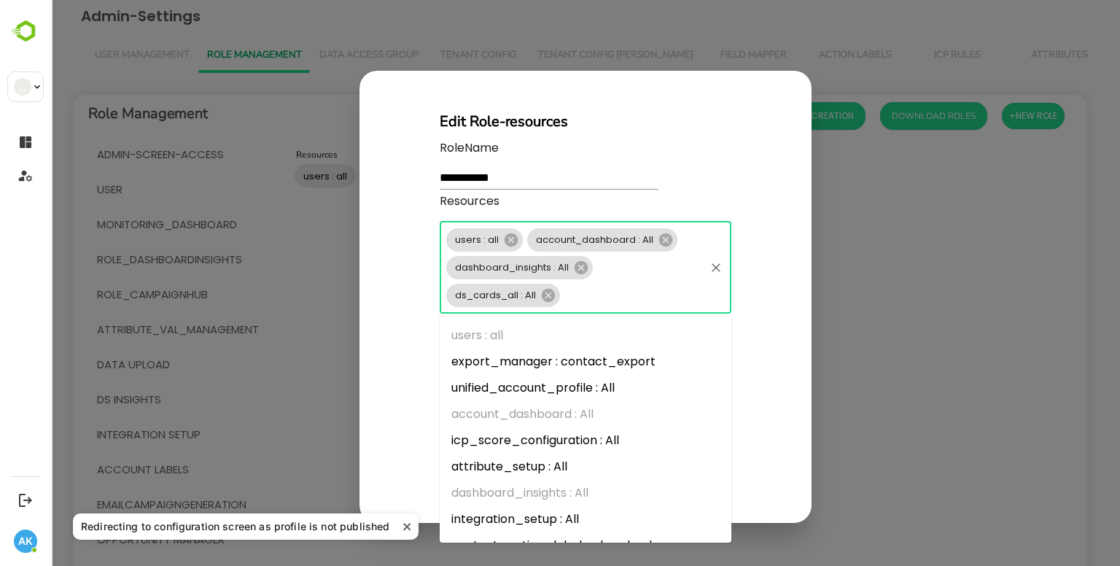
click at [602, 295] on input "Resources" at bounding box center [632, 295] width 141 height 20
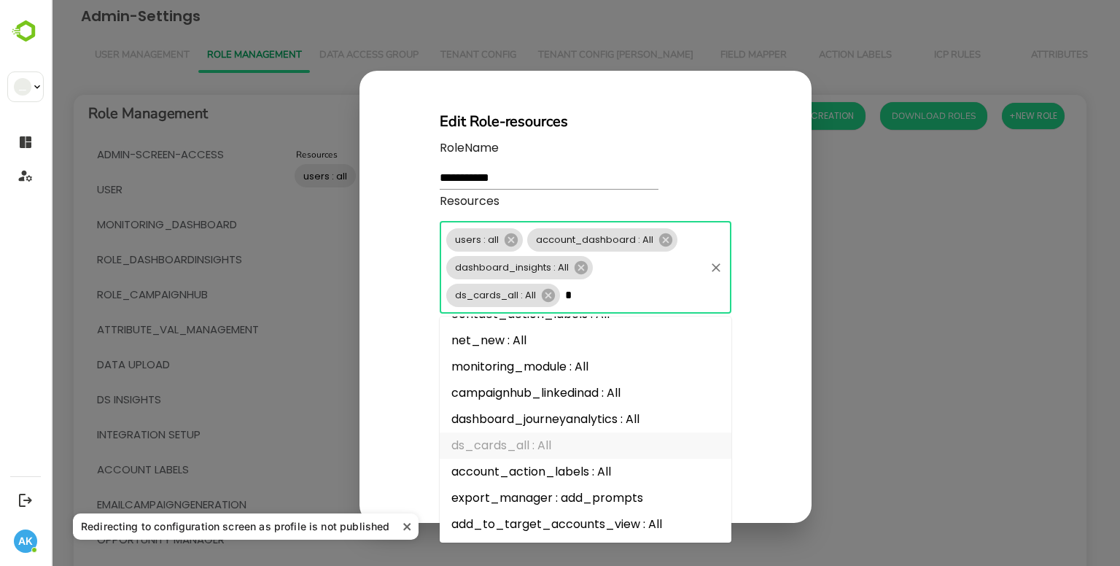
scroll to position [0, 0]
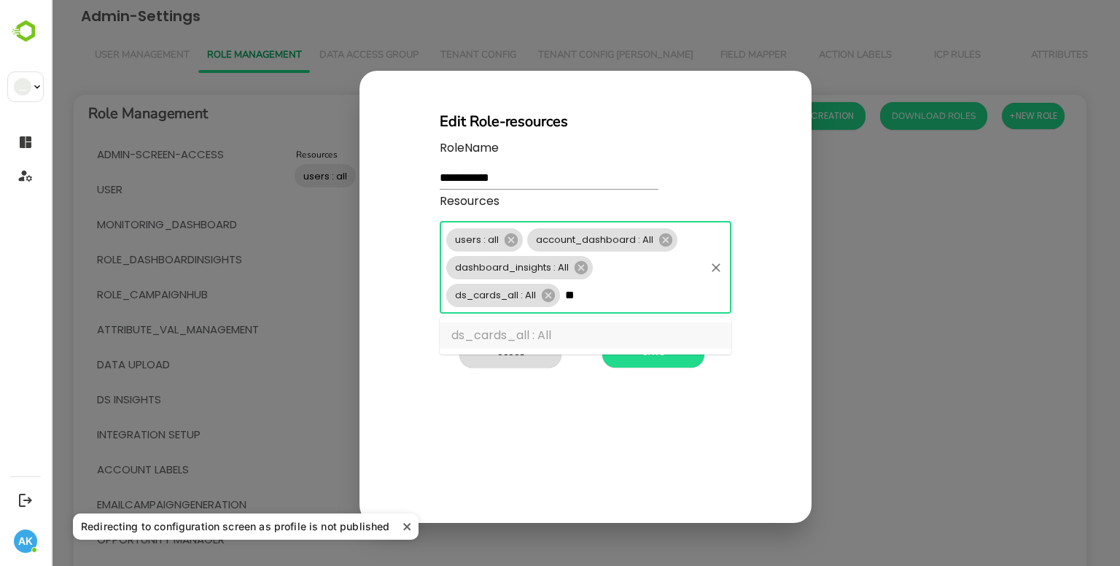
type input "*"
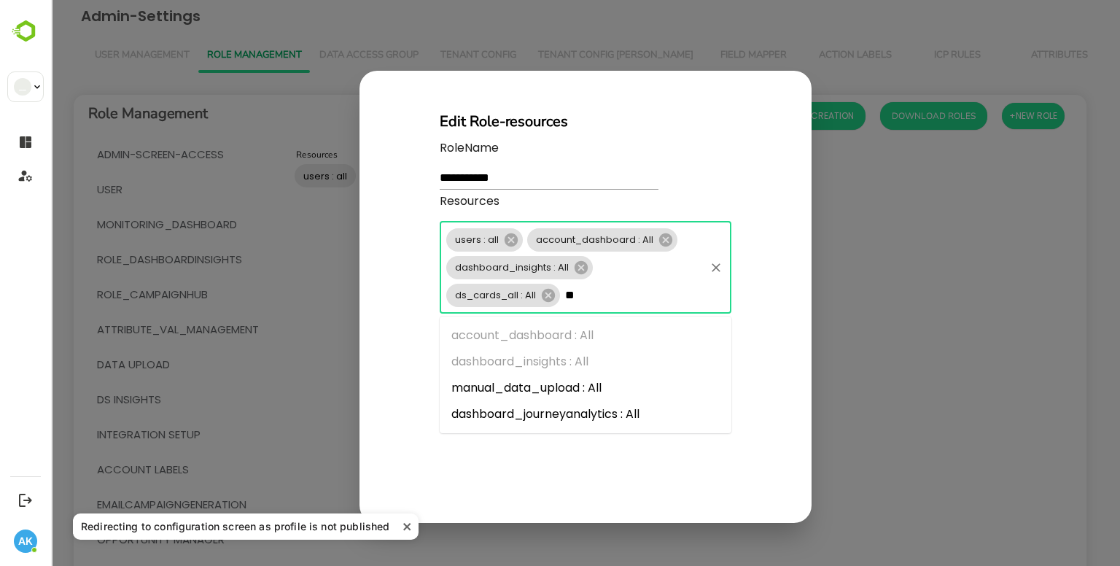
type input "***"
click at [662, 392] on li "dashboard_journeyanalytics : All" at bounding box center [586, 388] width 292 height 26
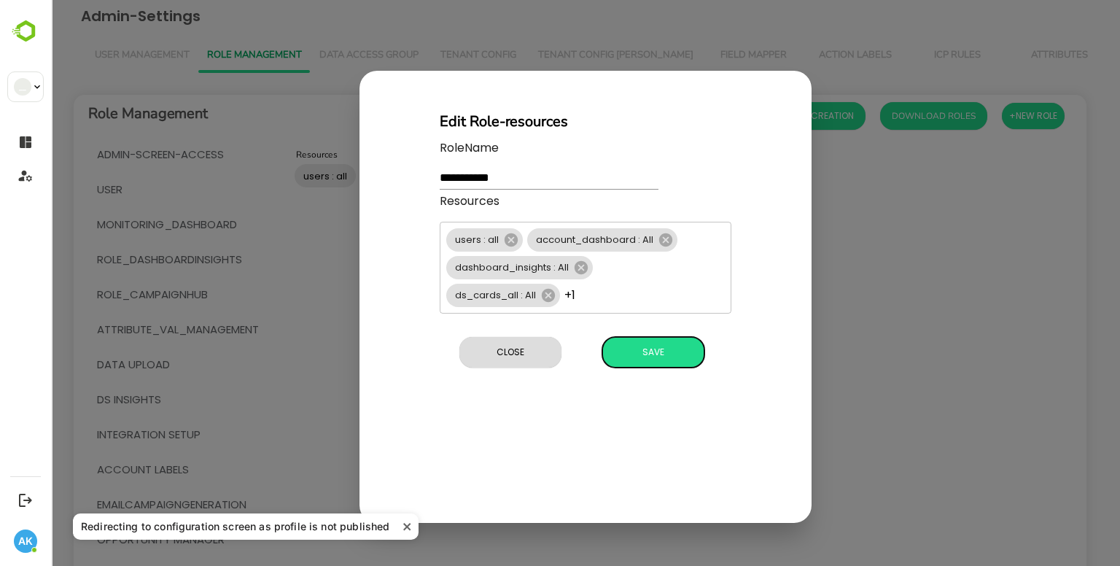
click at [667, 373] on div "Close Save" at bounding box center [586, 352] width 292 height 42
click at [627, 341] on button "Save" at bounding box center [653, 352] width 102 height 31
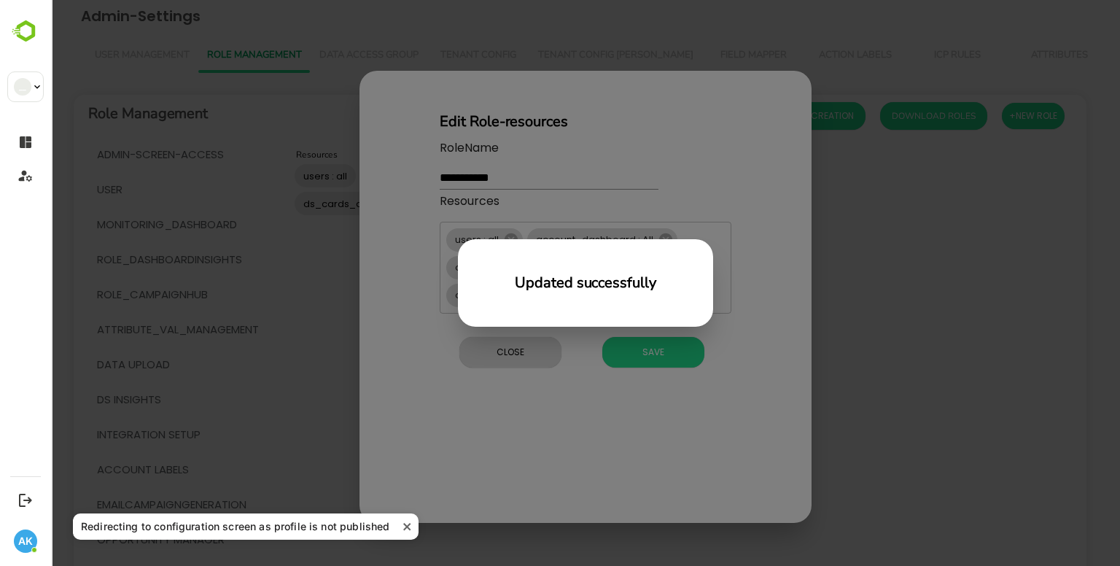
click at [533, 432] on div "Updated successfully" at bounding box center [585, 283] width 1069 height 566
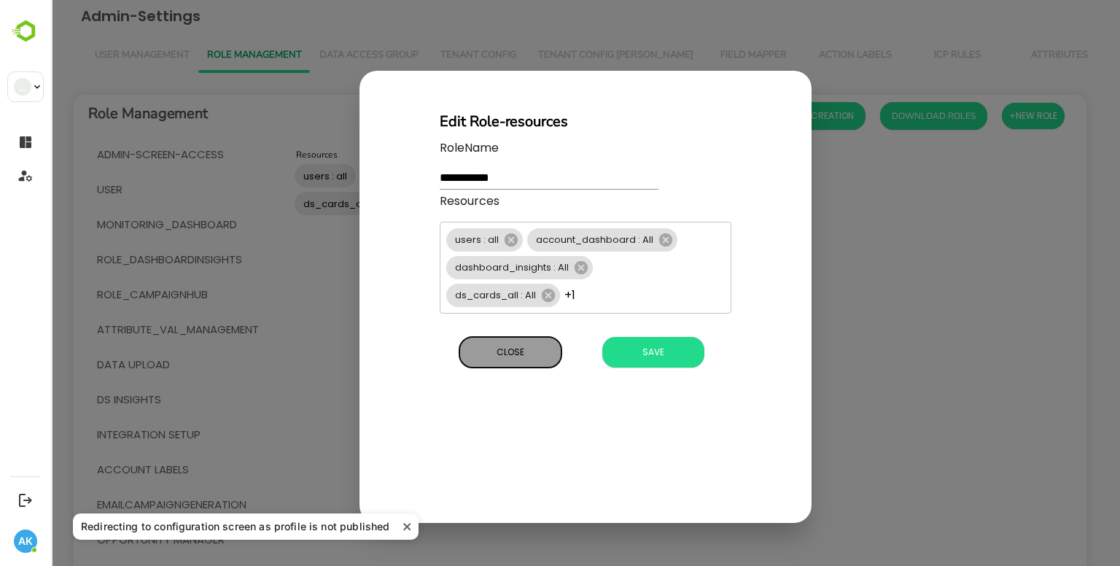
click at [525, 355] on span "Close" at bounding box center [511, 352] width 88 height 19
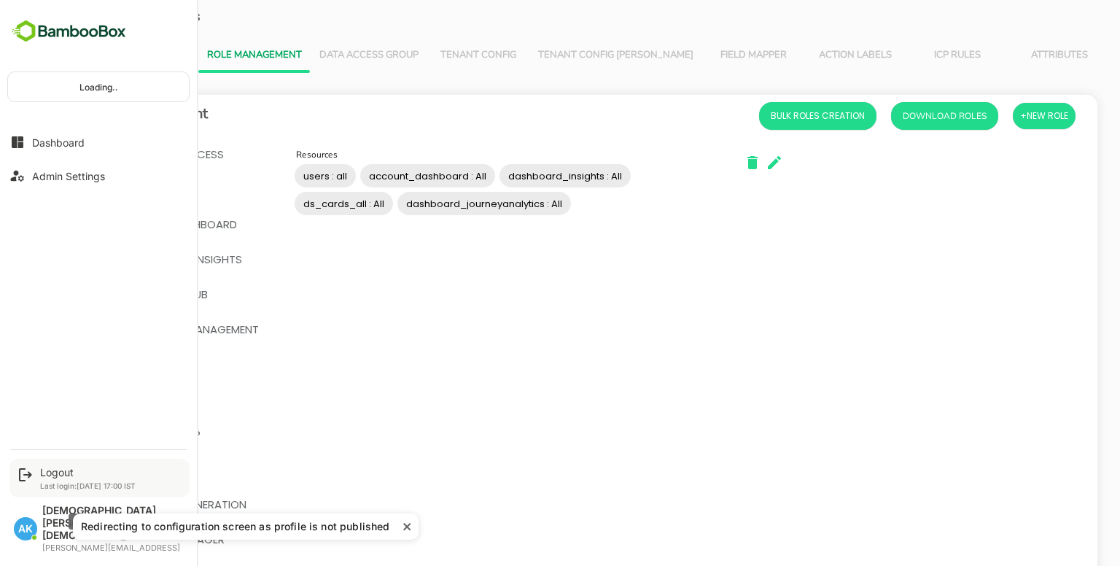
click at [64, 478] on div "Logout" at bounding box center [88, 472] width 96 height 12
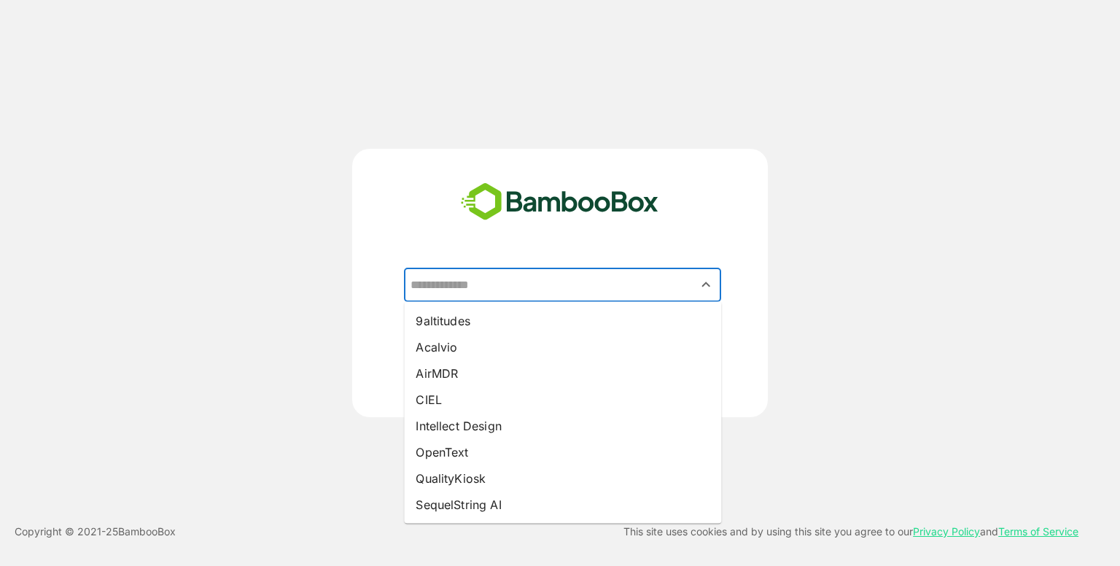
click at [555, 276] on input "text" at bounding box center [562, 285] width 311 height 28
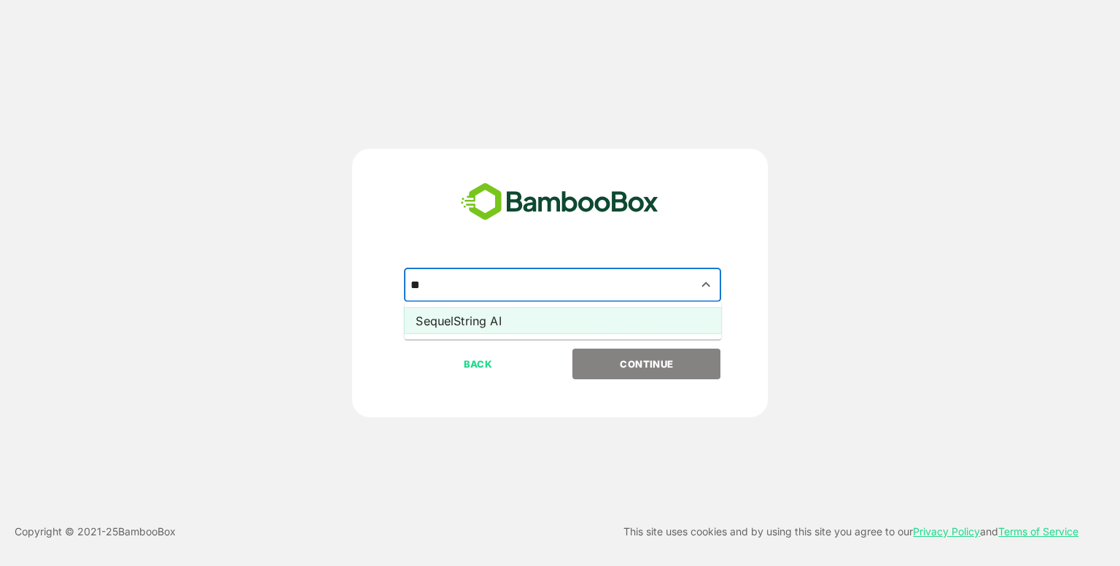
click at [530, 322] on li "SequelString AI" at bounding box center [562, 321] width 317 height 26
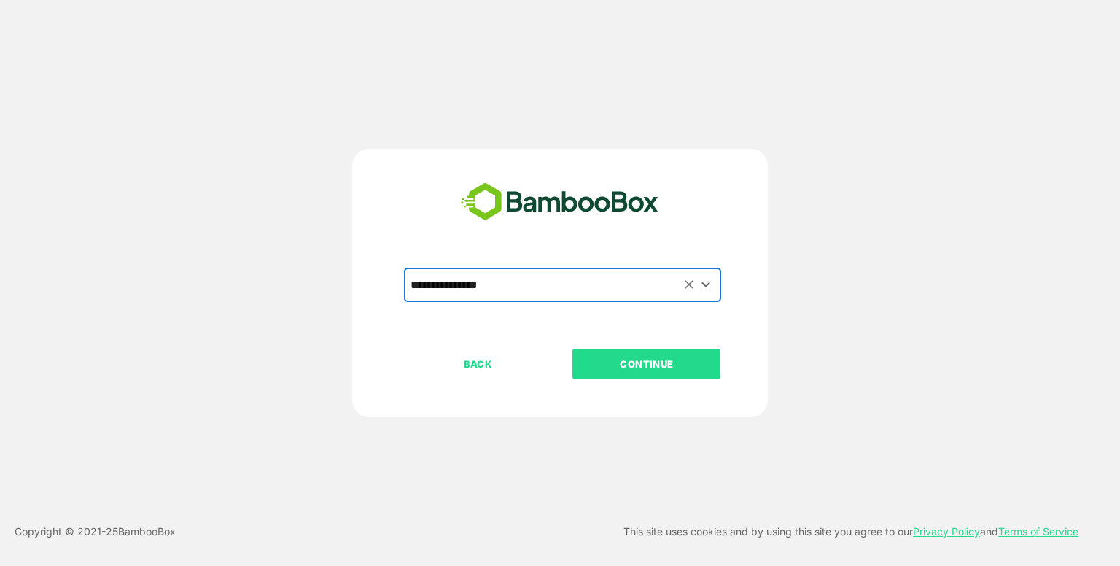
type input "**********"
click at [613, 360] on p "CONTINUE" at bounding box center [647, 364] width 146 height 16
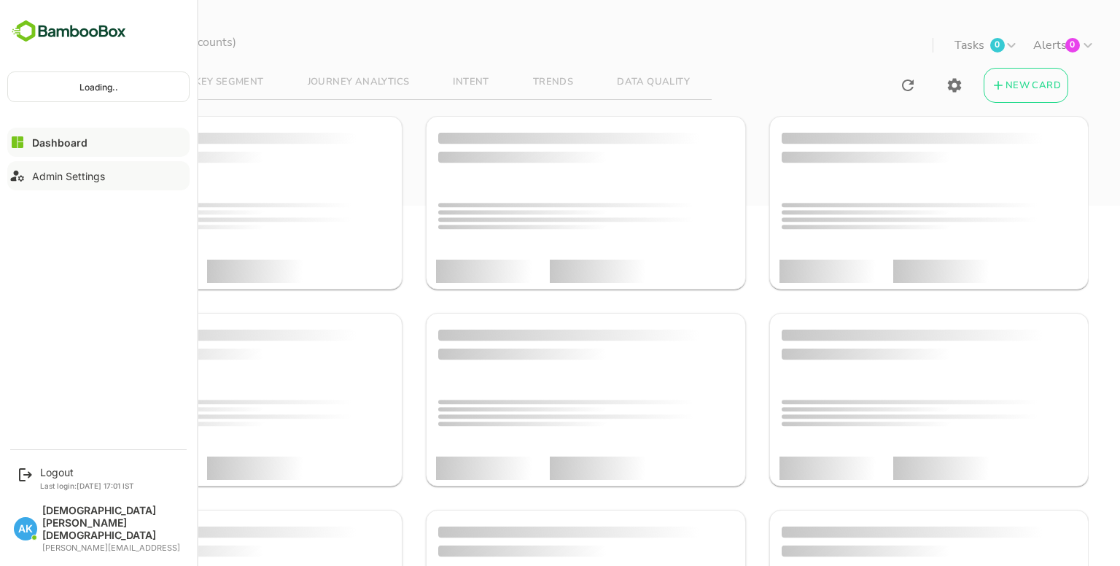
click at [48, 178] on div "Admin Settings" at bounding box center [68, 176] width 73 height 12
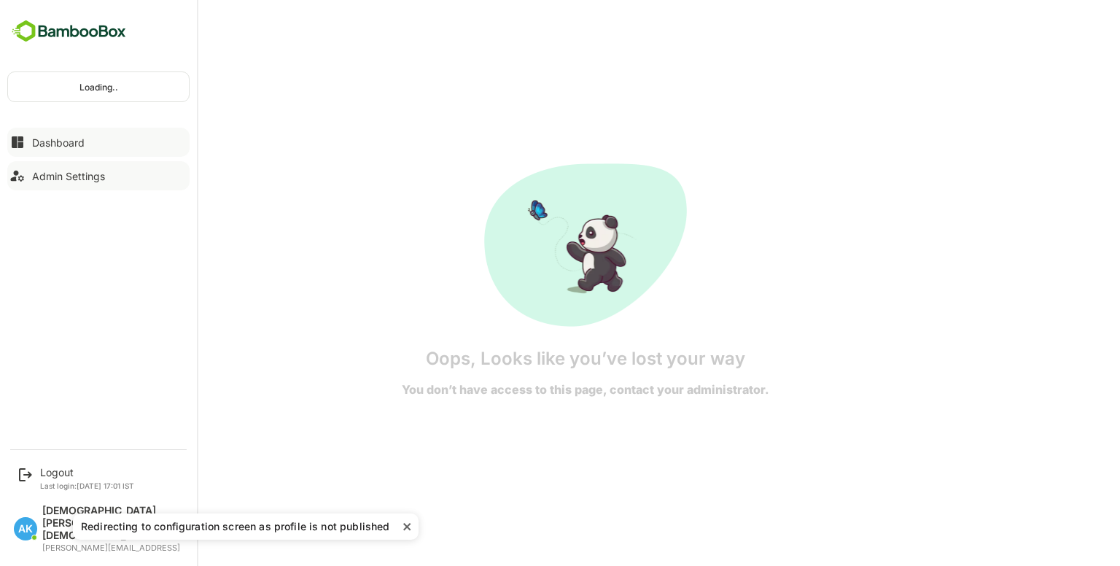
click at [47, 139] on div "Dashboard" at bounding box center [58, 142] width 53 height 12
click at [80, 29] on img at bounding box center [68, 32] width 123 height 28
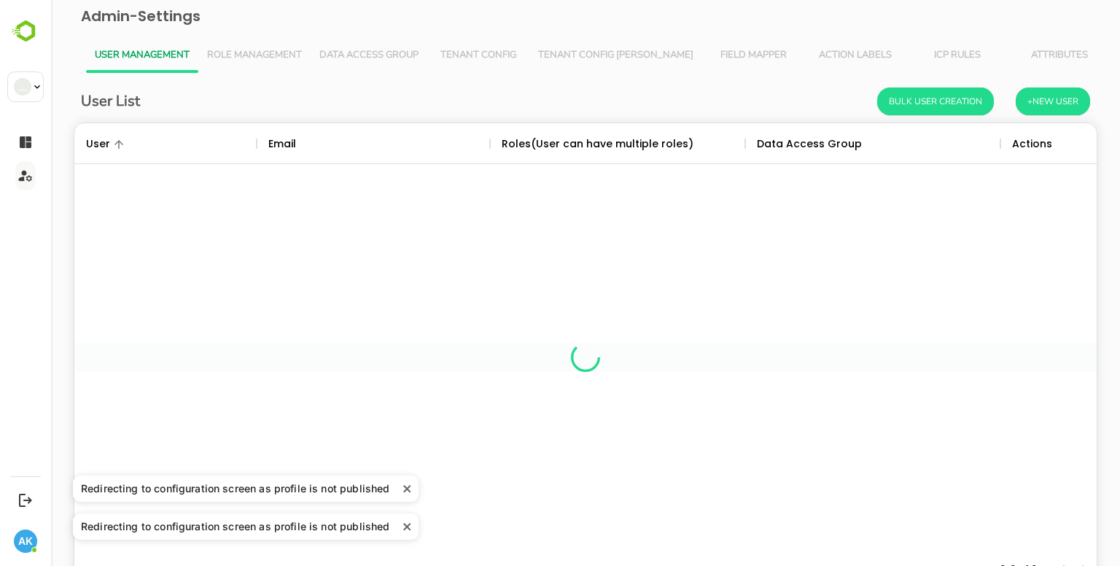
scroll to position [416, 1001]
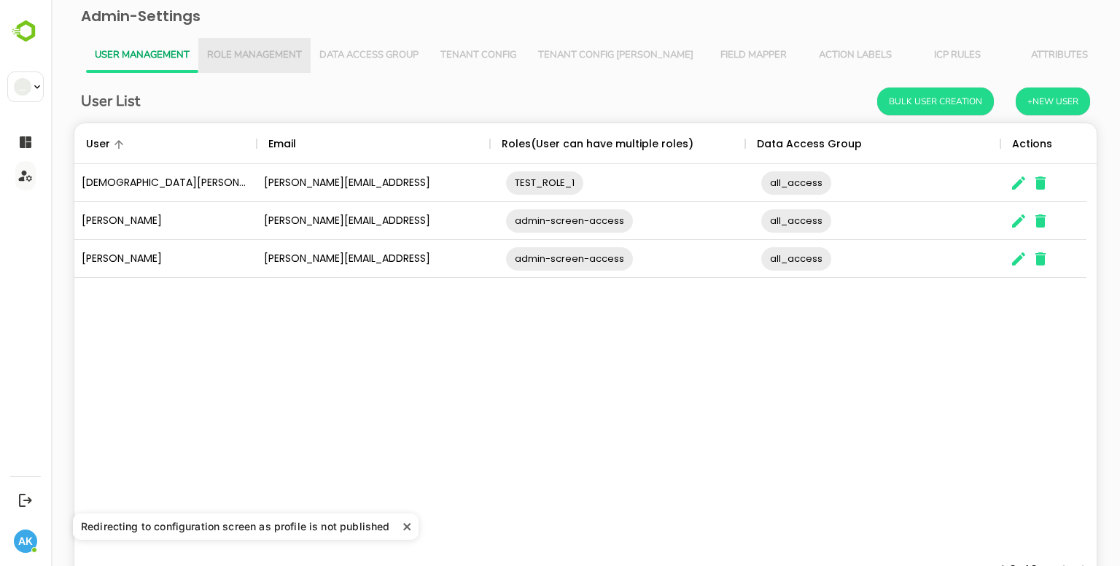
click at [283, 41] on button "Role Management" at bounding box center [254, 55] width 112 height 35
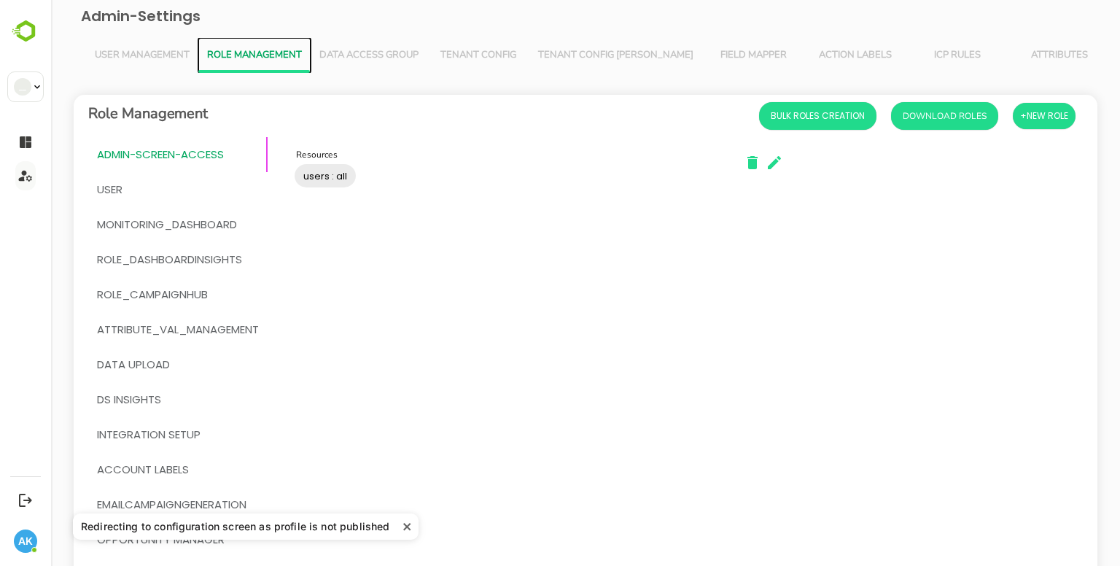
scroll to position [252, 0]
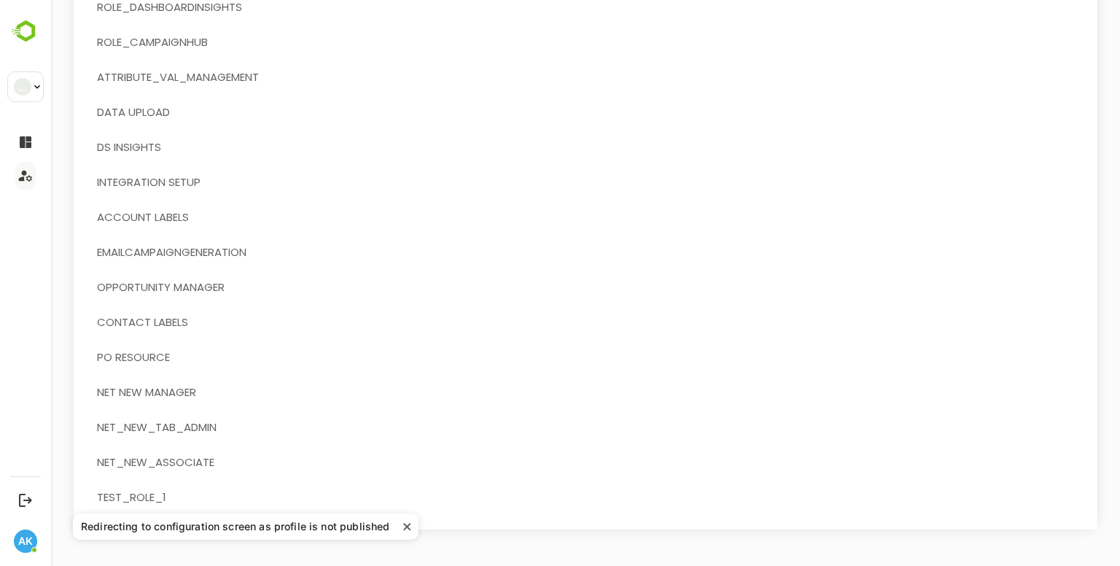
click at [408, 524] on icon "close" at bounding box center [408, 527] width 10 height 12
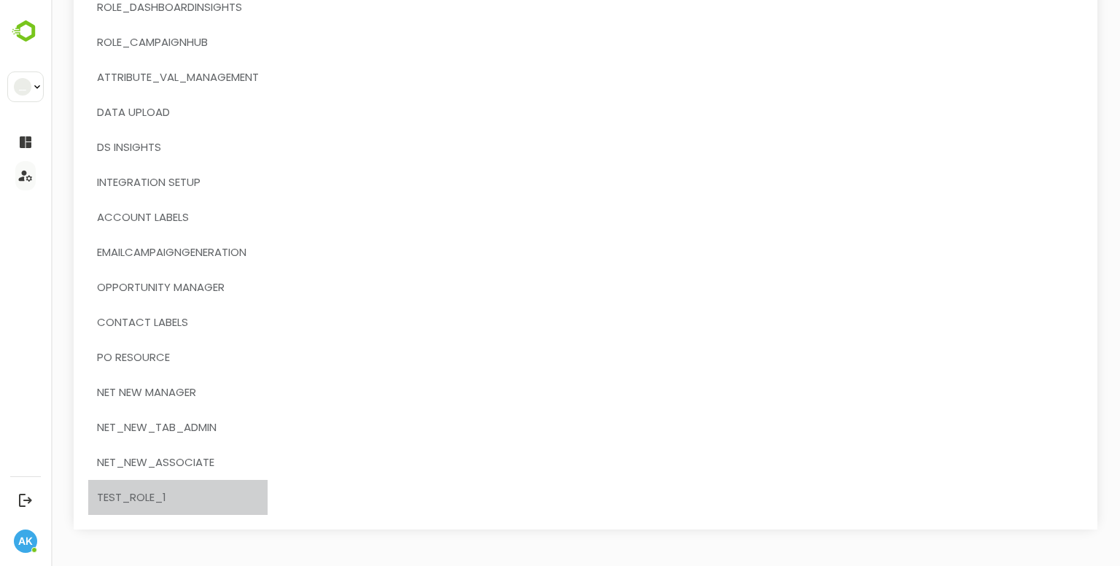
click at [128, 492] on span "TEST_ROLE_1" at bounding box center [131, 497] width 69 height 19
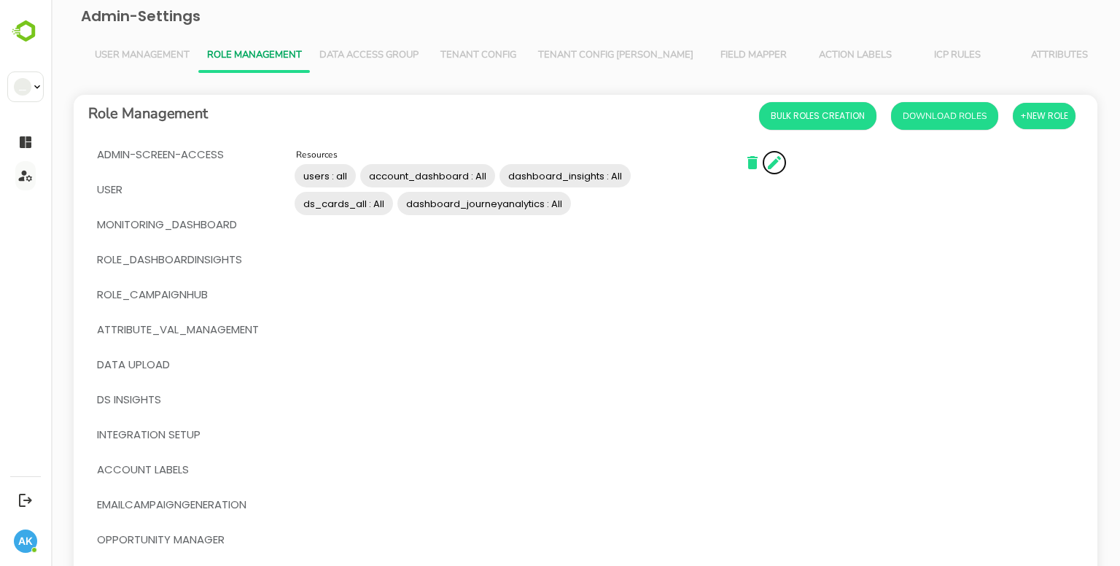
click at [773, 155] on icon "button" at bounding box center [775, 163] width 18 height 18
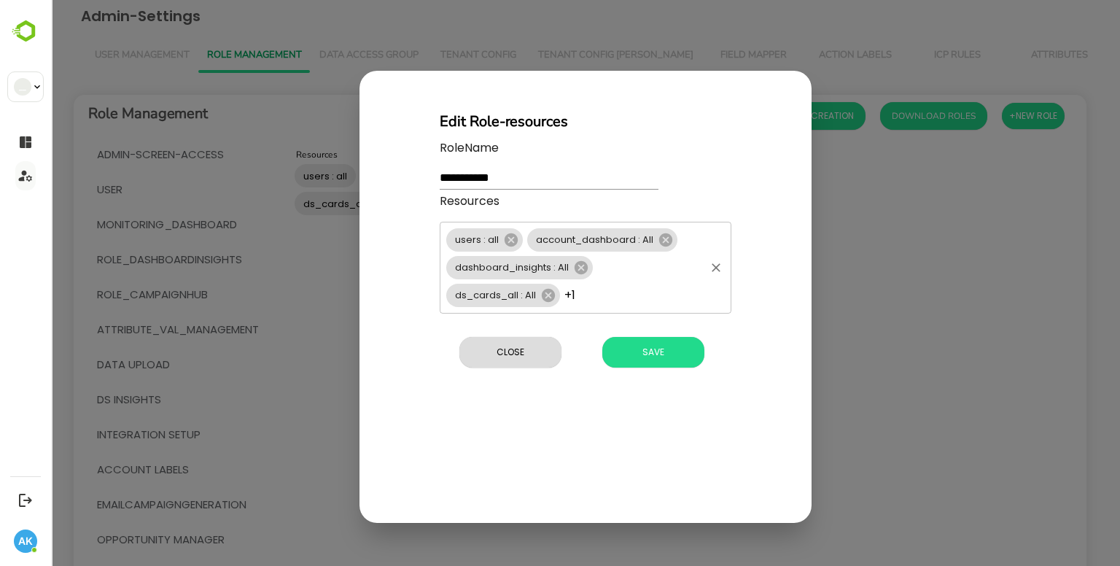
click at [625, 310] on div "users : all account_dashboard : All dashboard_insights : All ds_cards_all : All…" at bounding box center [586, 268] width 292 height 92
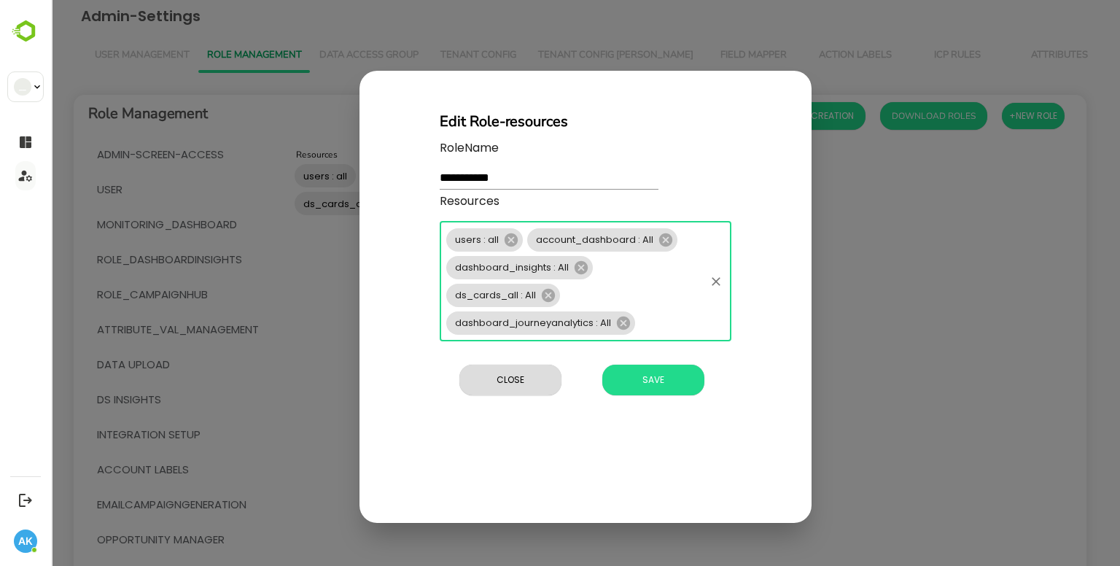
click at [654, 311] on div "users : all account_dashboard : All dashboard_insights : All ds_cards_all : All…" at bounding box center [586, 282] width 292 height 120
type input "*"
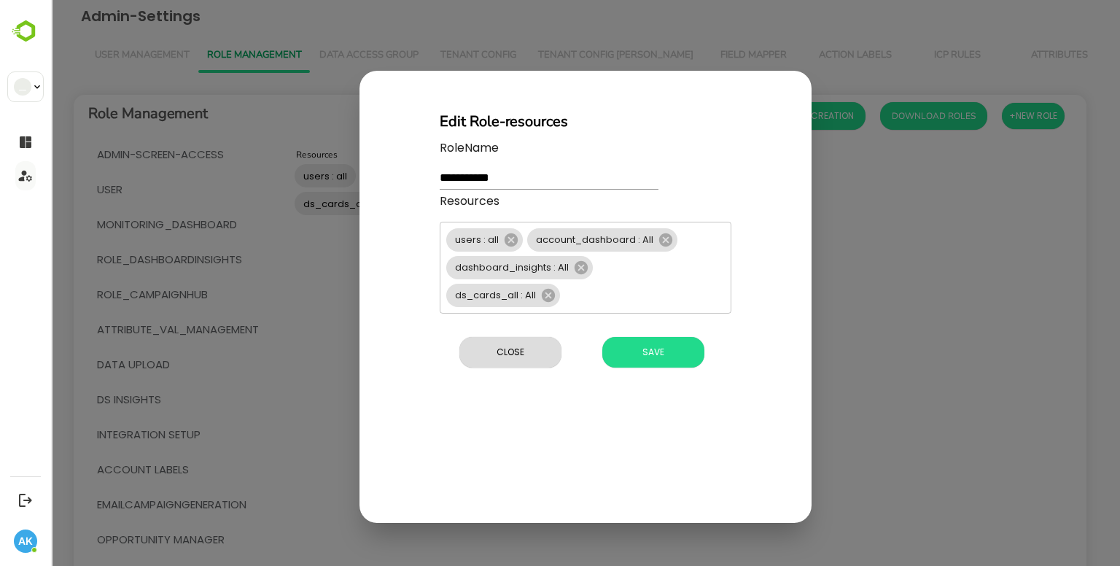
click at [766, 222] on div "**********" at bounding box center [586, 297] width 452 height 453
click at [489, 341] on button "Close" at bounding box center [511, 352] width 102 height 31
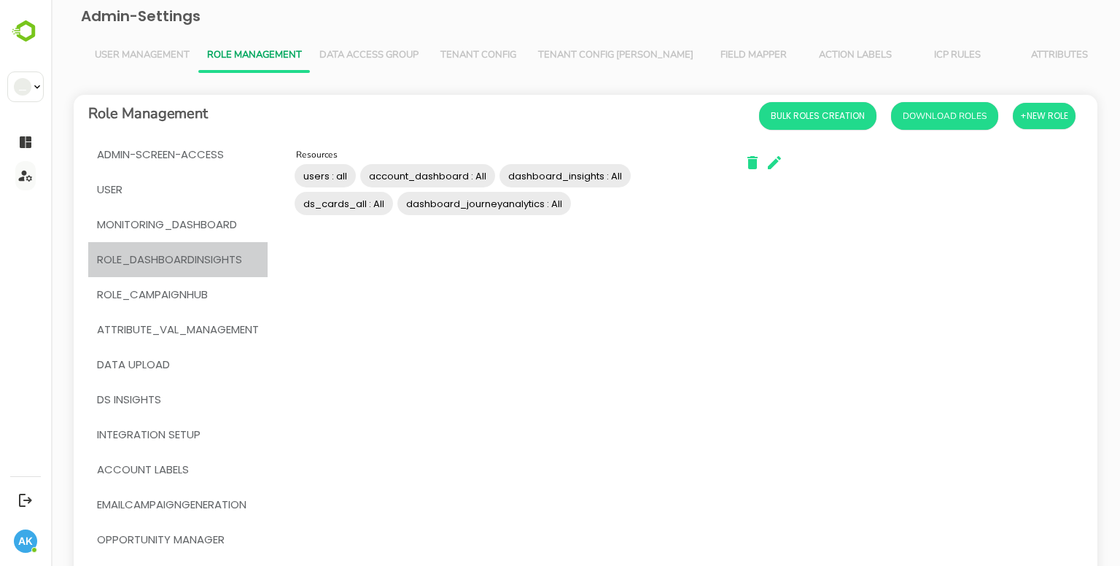
click at [184, 260] on span "Role_DashboardInsights" at bounding box center [169, 259] width 145 height 19
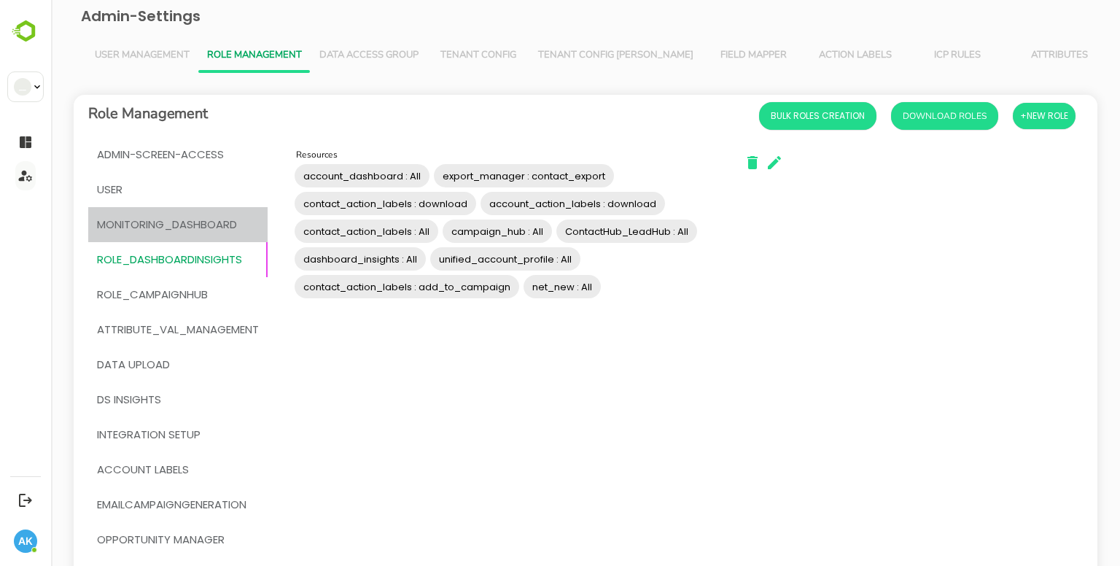
click at [158, 233] on span "MONITORING_DASHBOARD" at bounding box center [167, 224] width 140 height 19
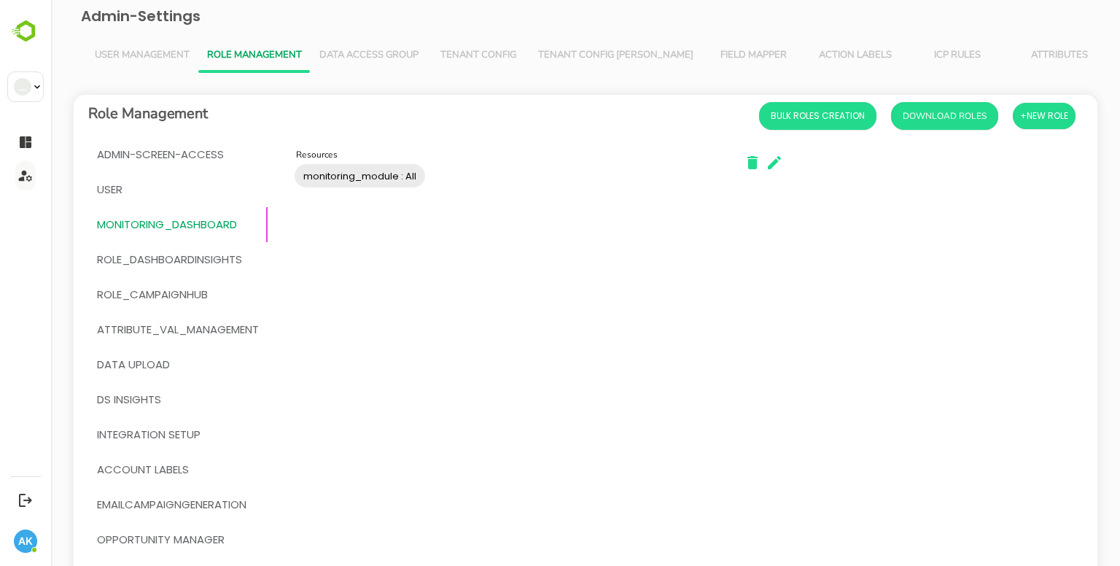
click at [96, 61] on span "User Management" at bounding box center [142, 56] width 95 height 12
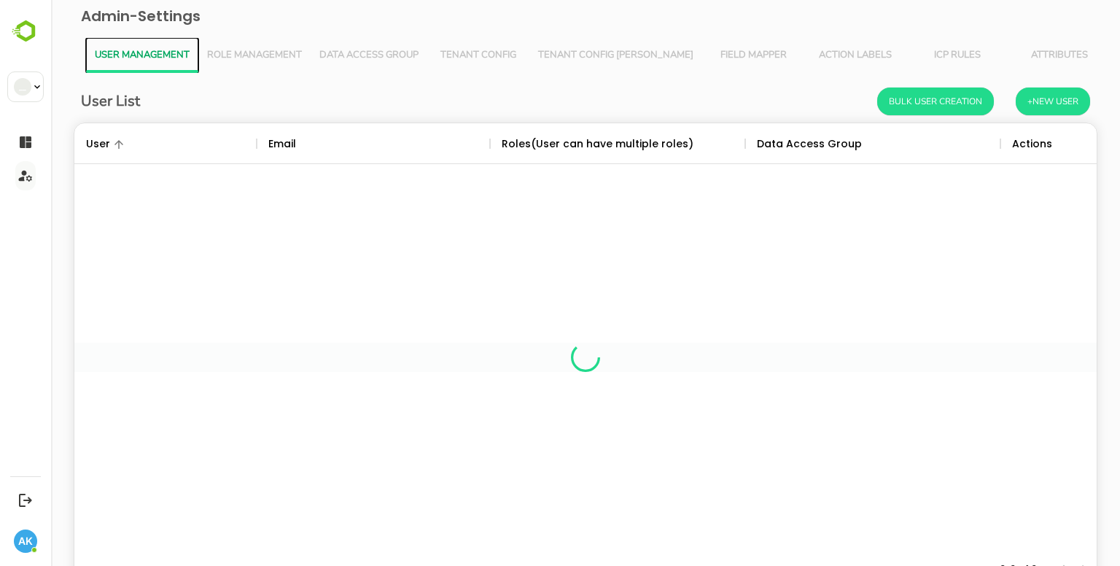
scroll to position [416, 1001]
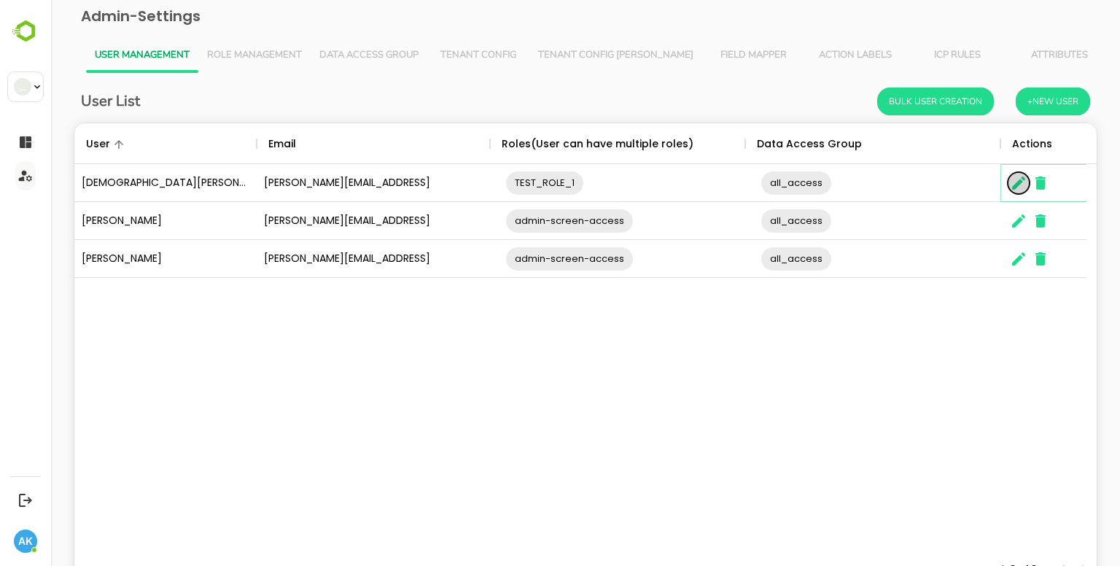
click at [1018, 187] on icon "The User Data" at bounding box center [1019, 183] width 18 height 18
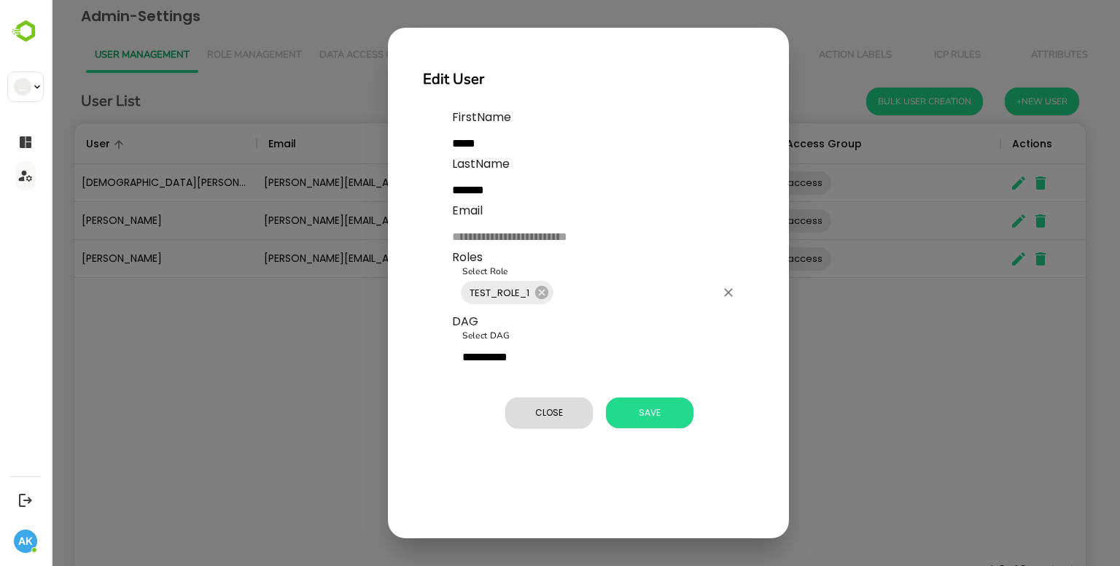
click at [614, 300] on input "Select Role" at bounding box center [636, 293] width 160 height 28
click at [325, 315] on div "**********" at bounding box center [585, 283] width 1069 height 566
click at [548, 403] on span "Close" at bounding box center [549, 412] width 73 height 19
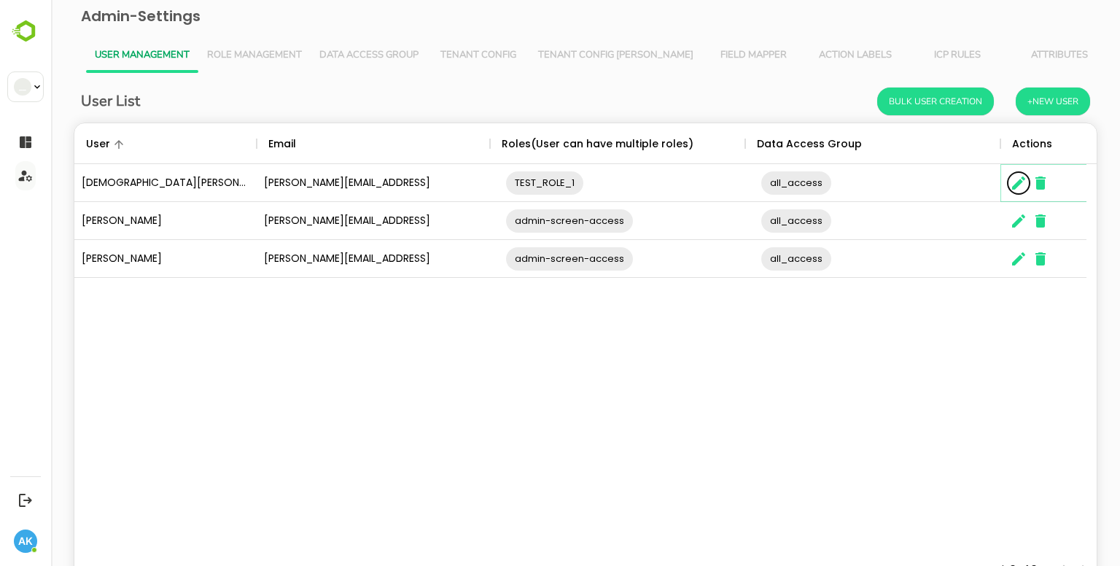
scroll to position [12, 12]
click at [257, 50] on span "Role Management" at bounding box center [254, 56] width 95 height 12
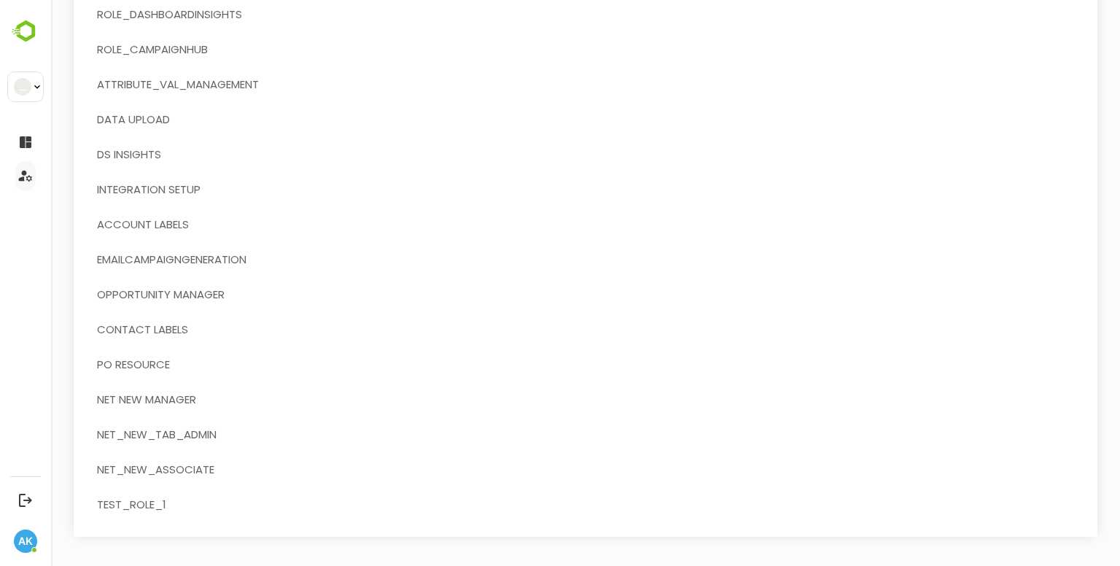
scroll to position [252, 0]
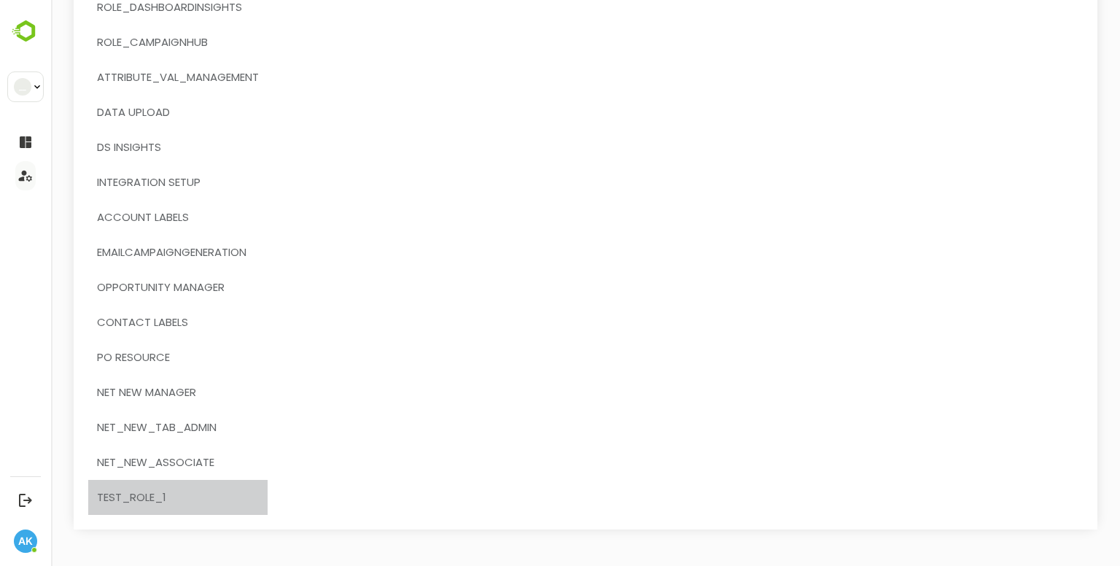
click at [133, 497] on span "TEST_ROLE_1" at bounding box center [131, 497] width 69 height 19
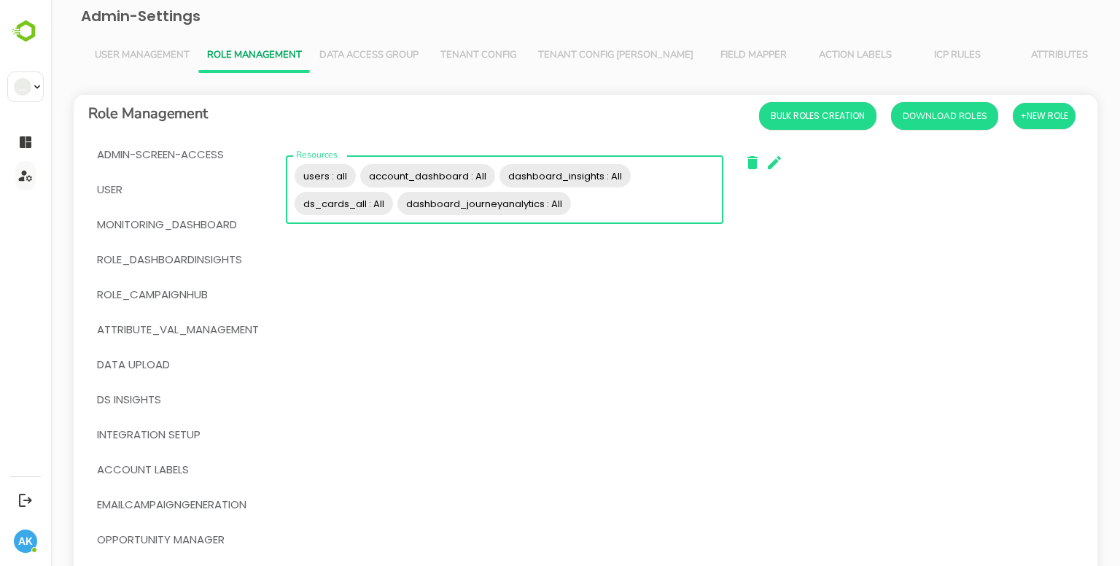
click at [656, 193] on input "Resources" at bounding box center [645, 204] width 144 height 28
click at [774, 163] on icon "button" at bounding box center [774, 162] width 13 height 13
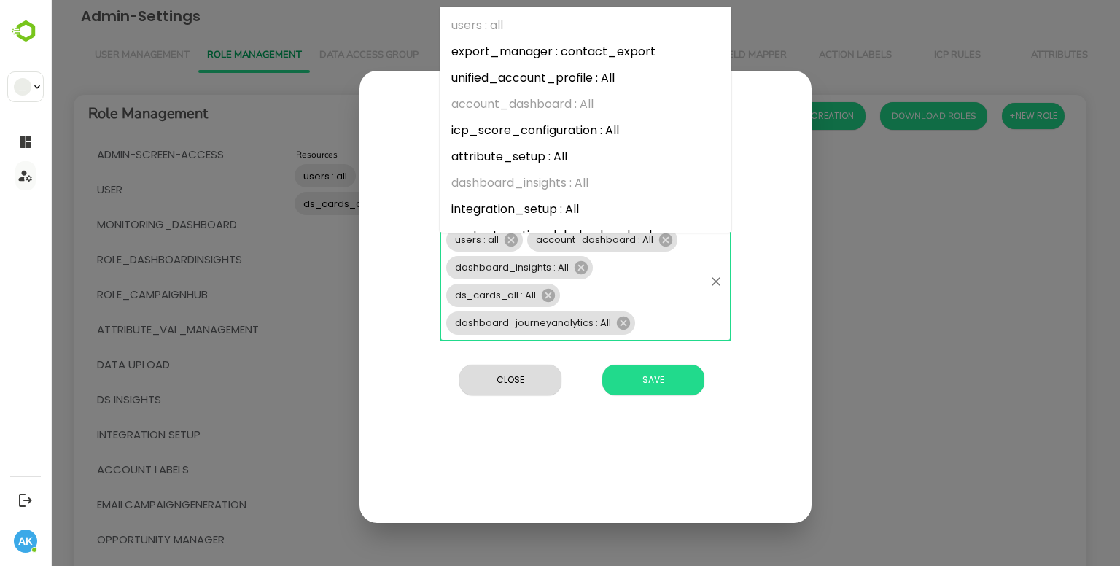
click at [581, 303] on div "users : all account_dashboard : All dashboard_insights : All ds_cards_all : All…" at bounding box center [586, 282] width 292 height 120
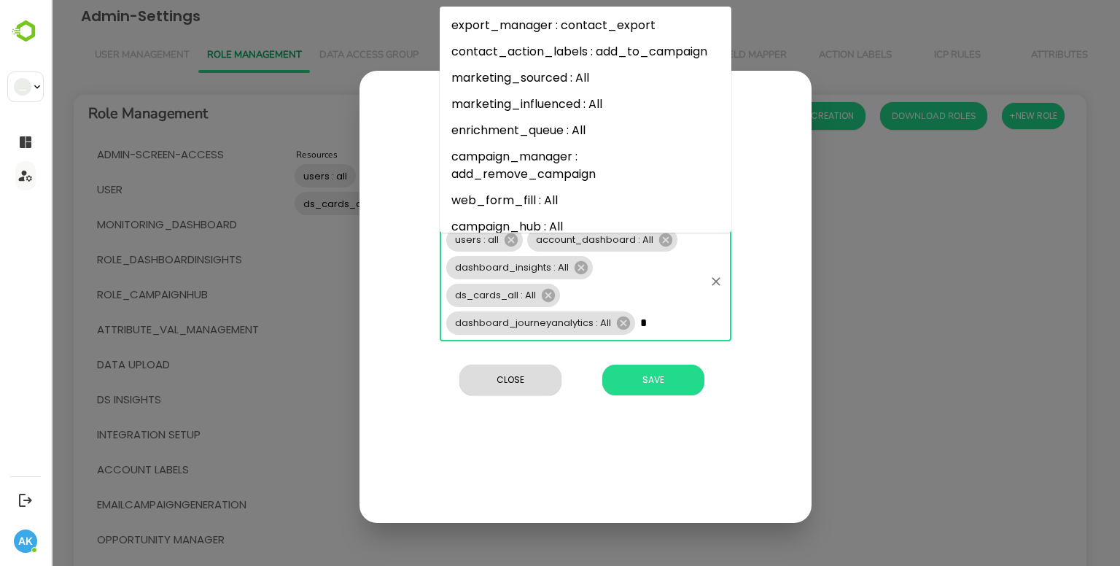
type input "**"
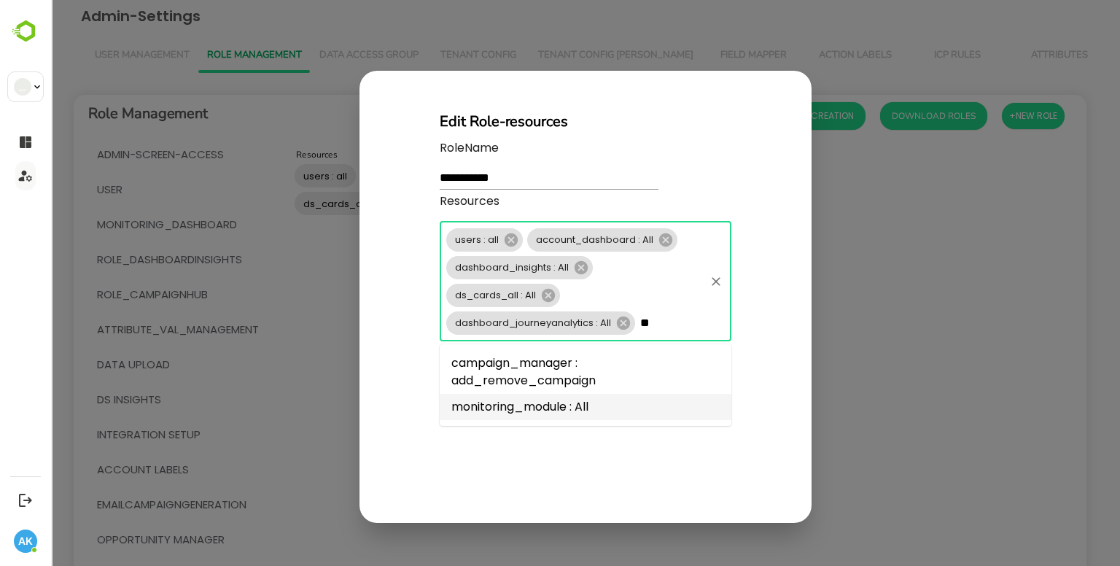
click at [529, 409] on li "monitoring_module : All" at bounding box center [586, 407] width 292 height 26
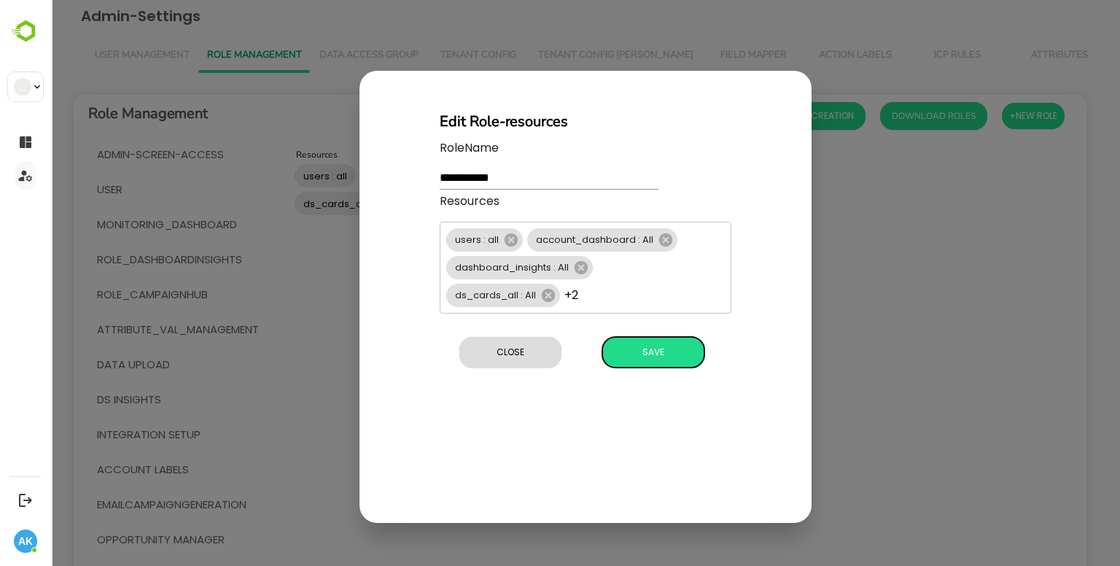
click at [651, 406] on div "**********" at bounding box center [586, 297] width 452 height 453
click at [640, 351] on span "Save" at bounding box center [654, 352] width 88 height 19
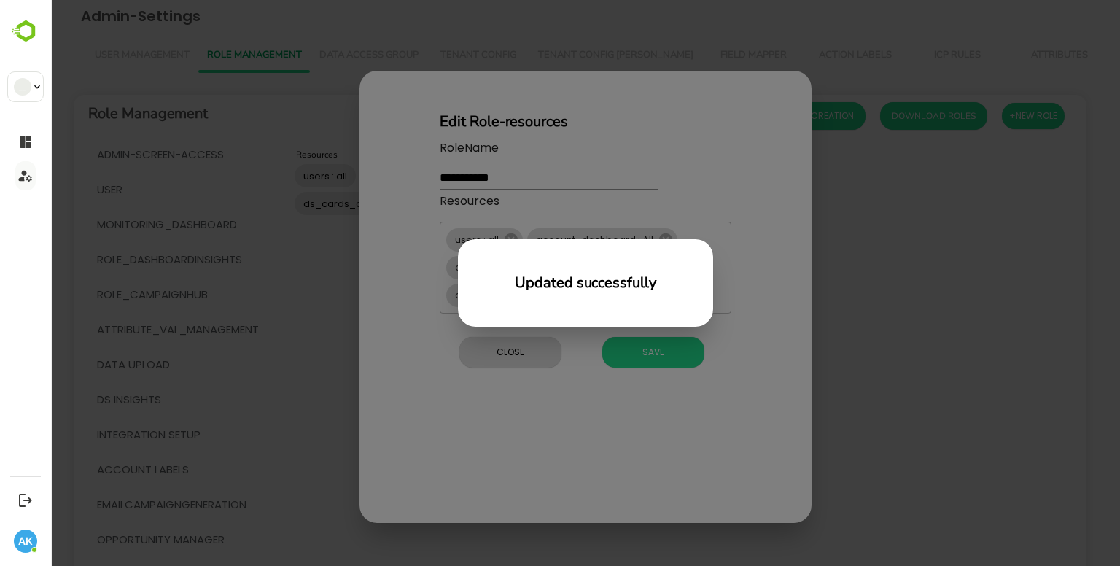
click at [573, 360] on div "Updated successfully" at bounding box center [585, 283] width 1069 height 566
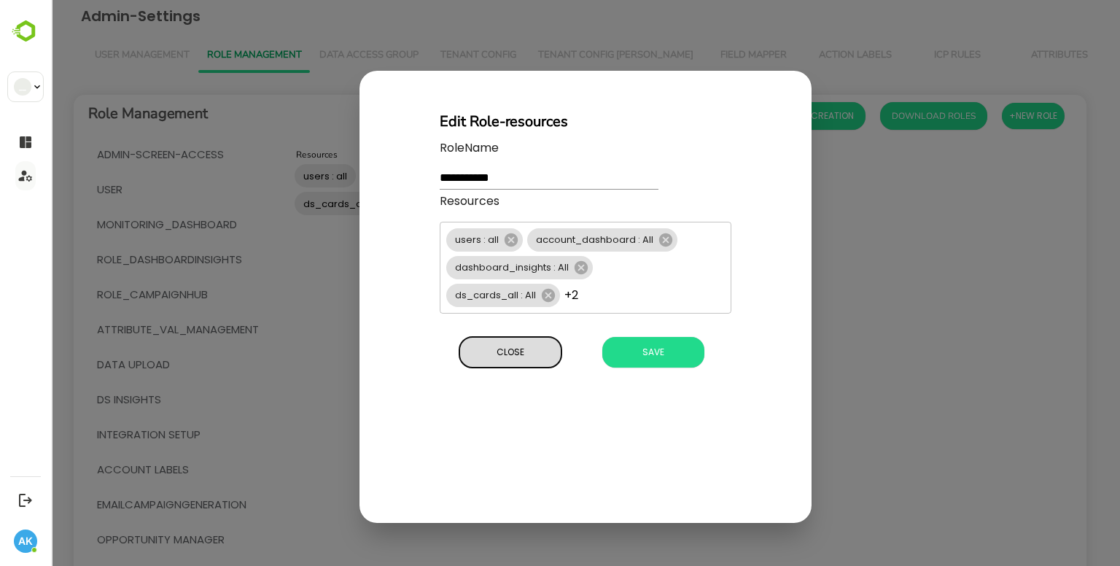
click at [511, 338] on button "Close" at bounding box center [511, 352] width 102 height 31
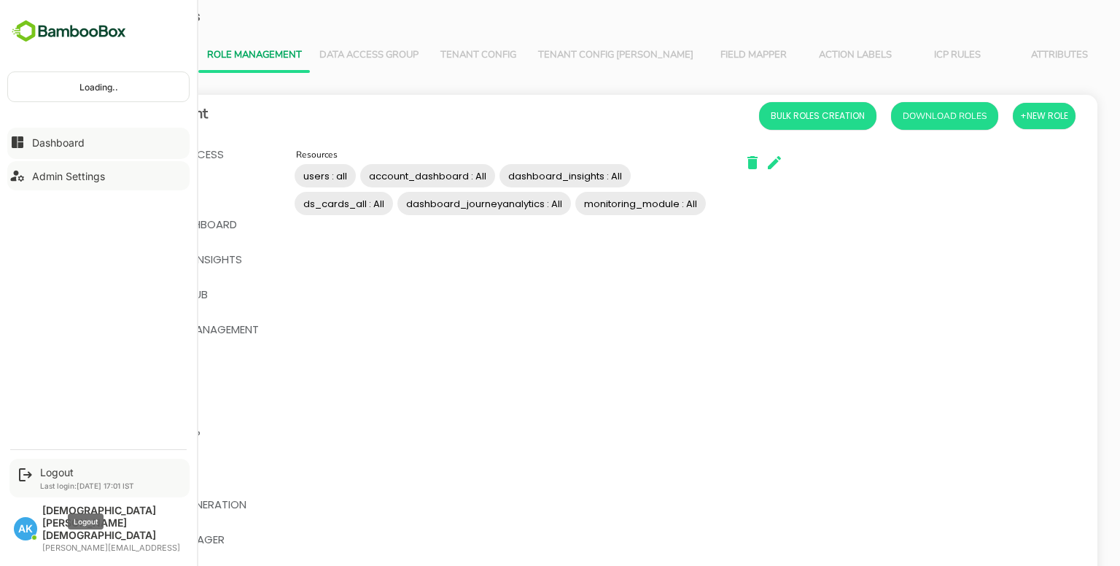
click at [61, 478] on div "Logout" at bounding box center [87, 472] width 94 height 12
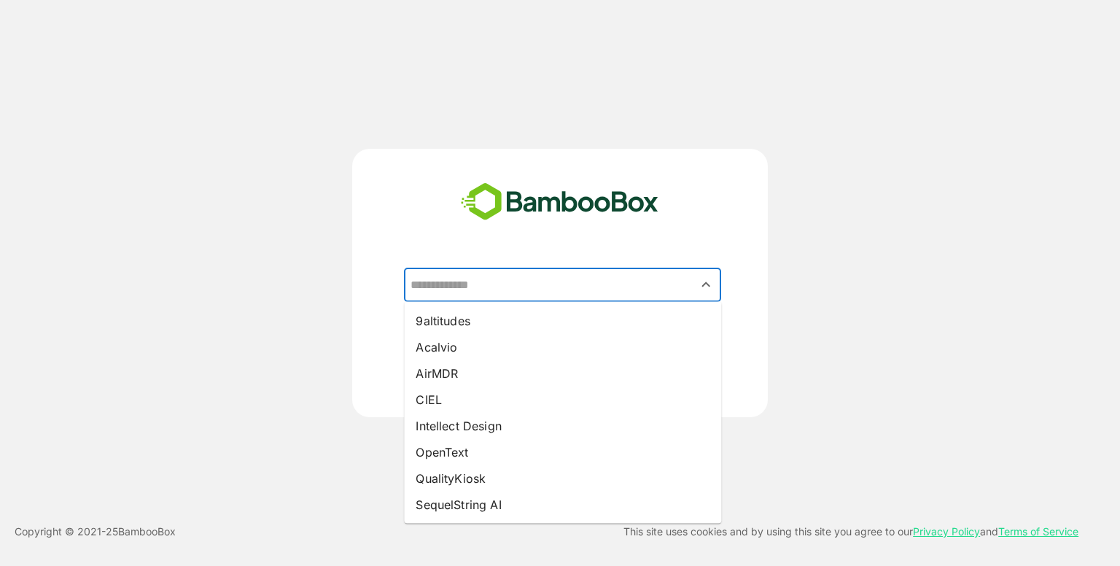
click at [463, 275] on input "text" at bounding box center [562, 285] width 311 height 28
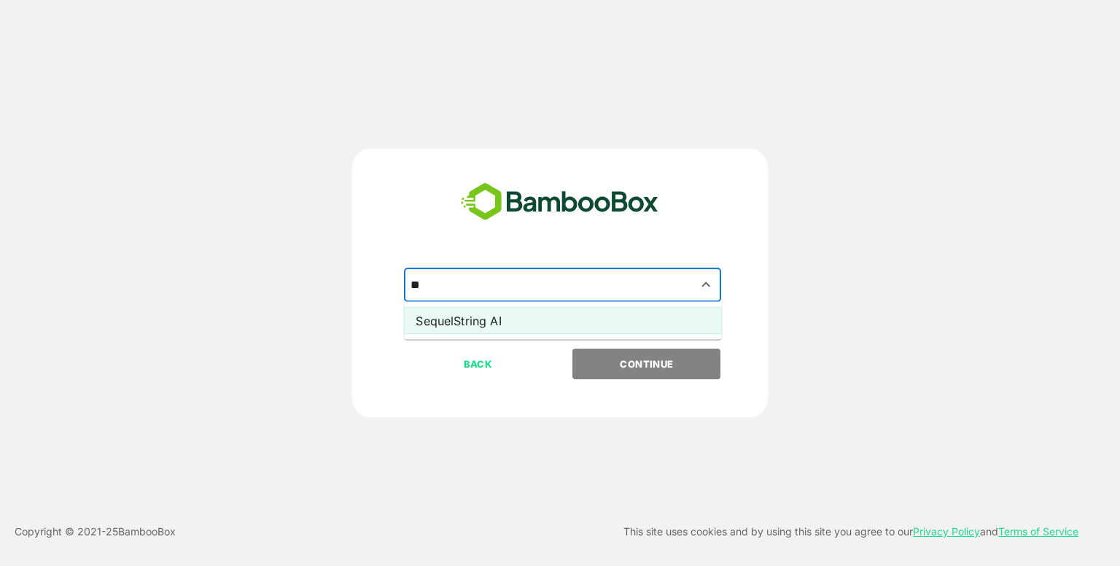
click at [458, 329] on li "SequelString AI" at bounding box center [562, 321] width 317 height 26
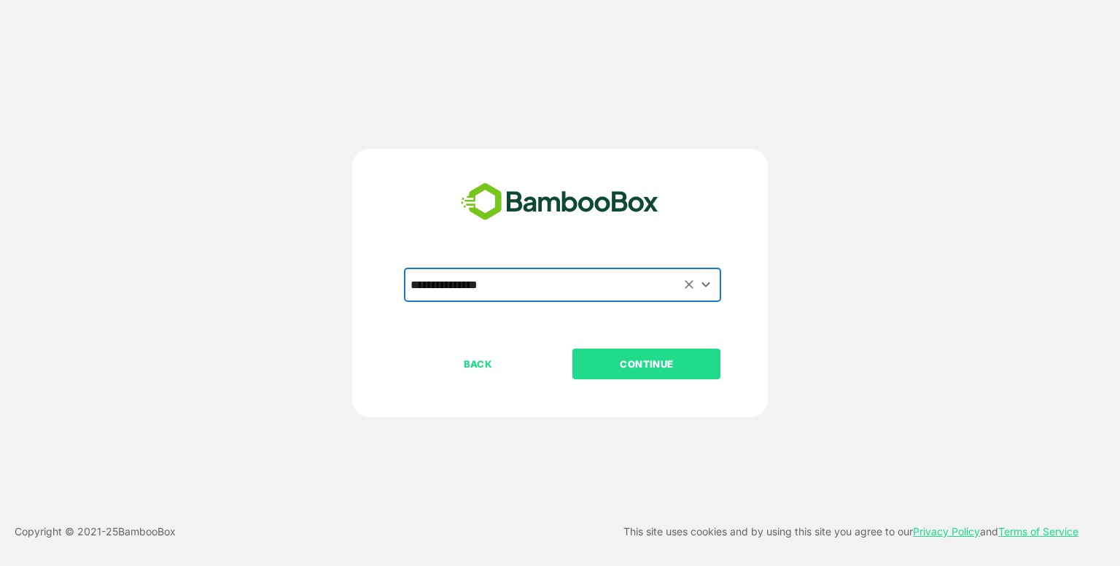
type input "**********"
click at [612, 362] on p "CONTINUE" at bounding box center [647, 364] width 146 height 16
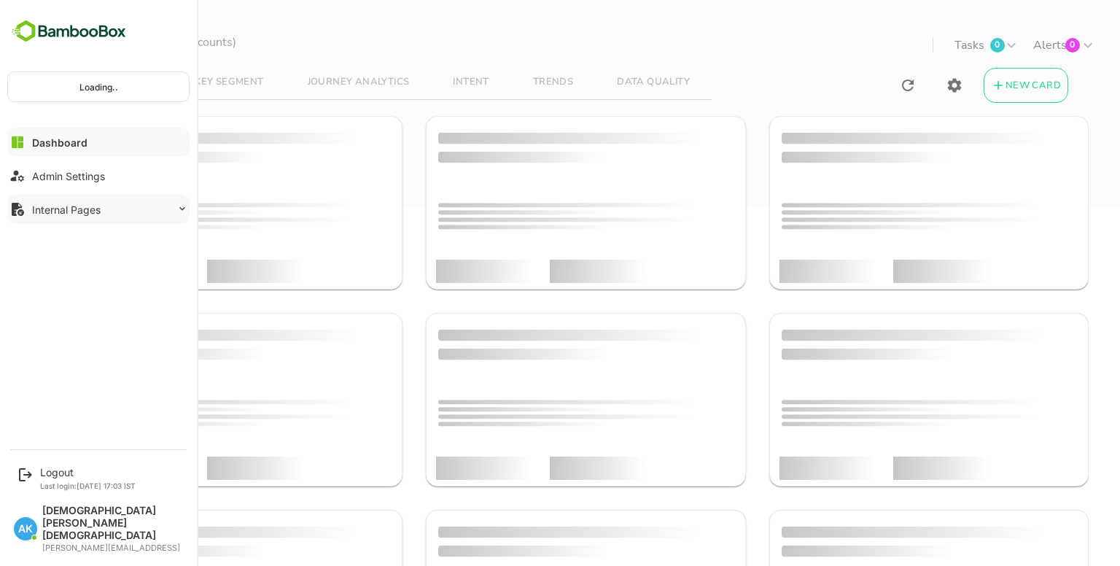
click at [69, 217] on button "Internal Pages" at bounding box center [98, 209] width 182 height 29
click at [76, 240] on div "Monitoring Stats" at bounding box center [67, 239] width 71 height 12
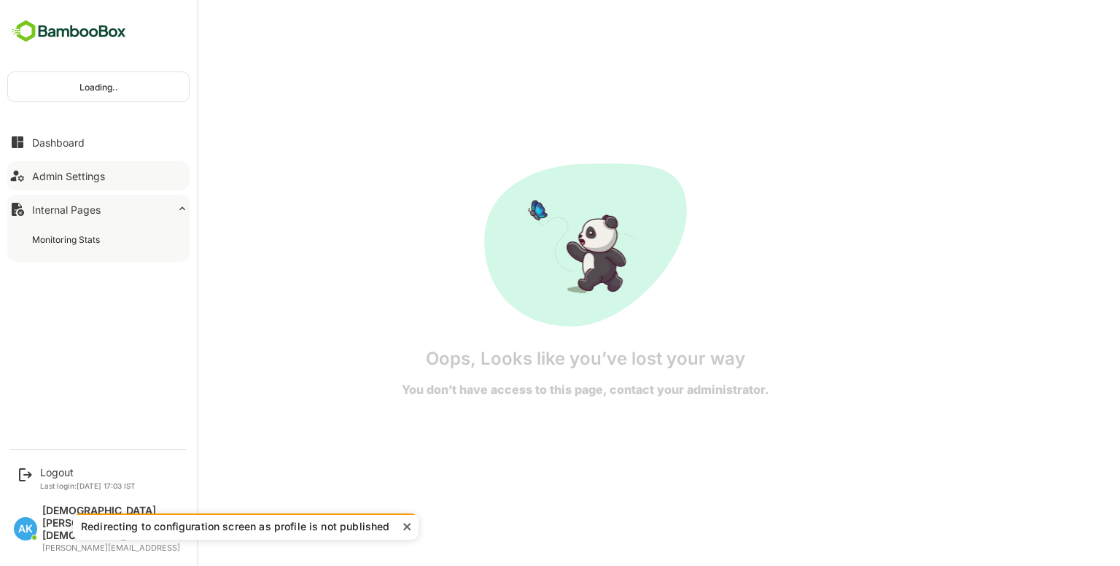
click at [64, 187] on button "Admin Settings" at bounding box center [98, 175] width 182 height 29
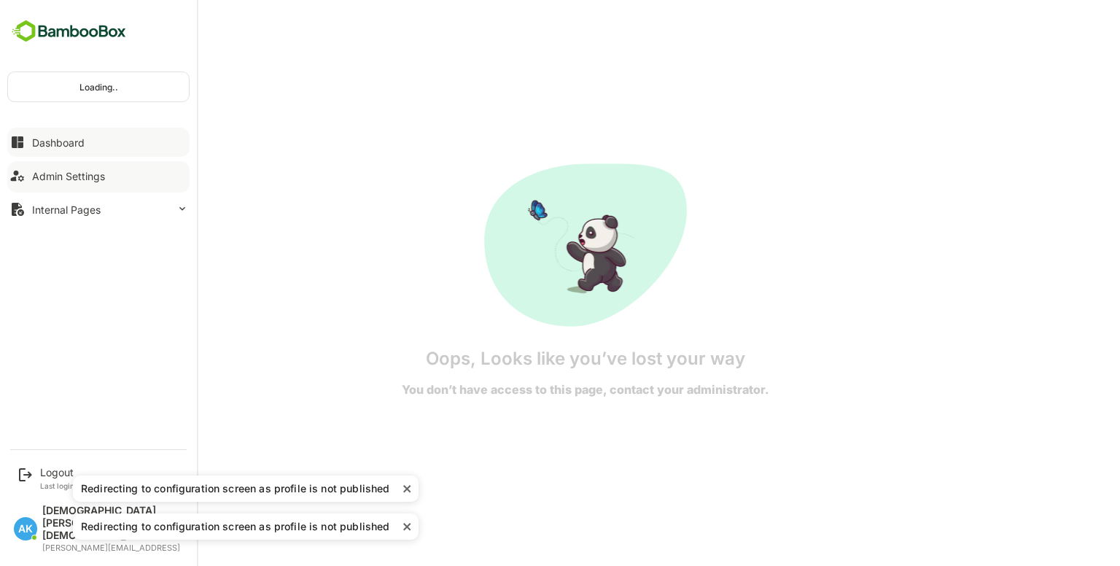
click at [73, 139] on div "Dashboard" at bounding box center [58, 142] width 53 height 12
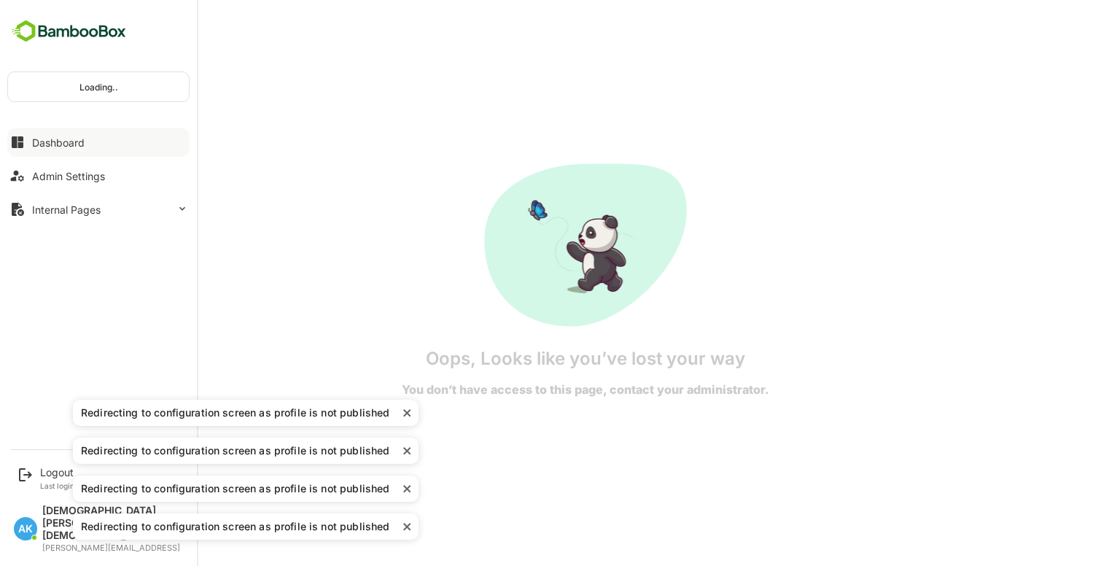
click at [73, 139] on div "Dashboard" at bounding box center [58, 142] width 53 height 12
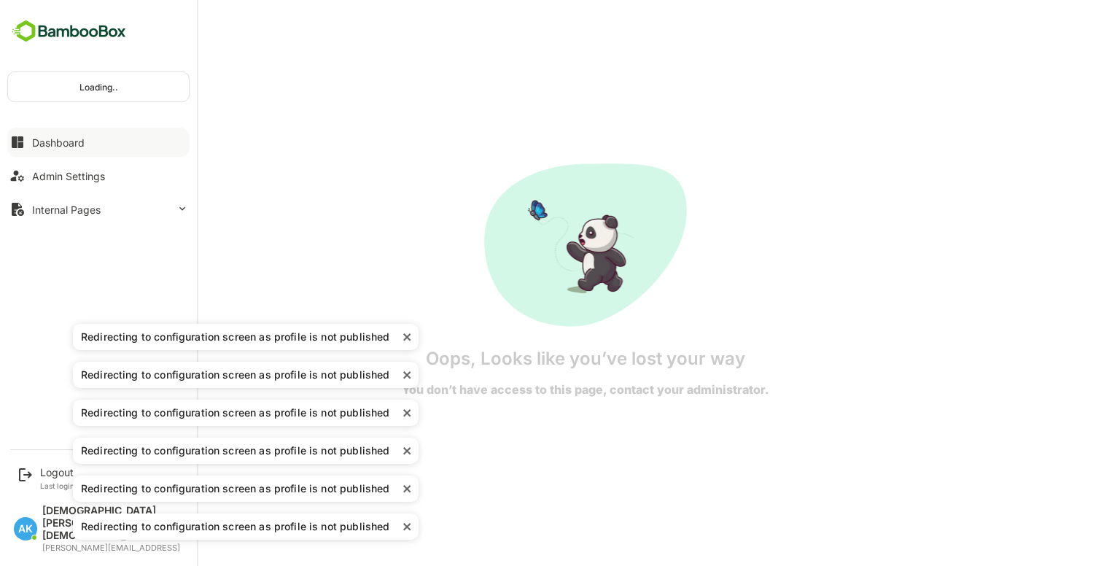
click at [73, 139] on div "Dashboard" at bounding box center [58, 142] width 53 height 12
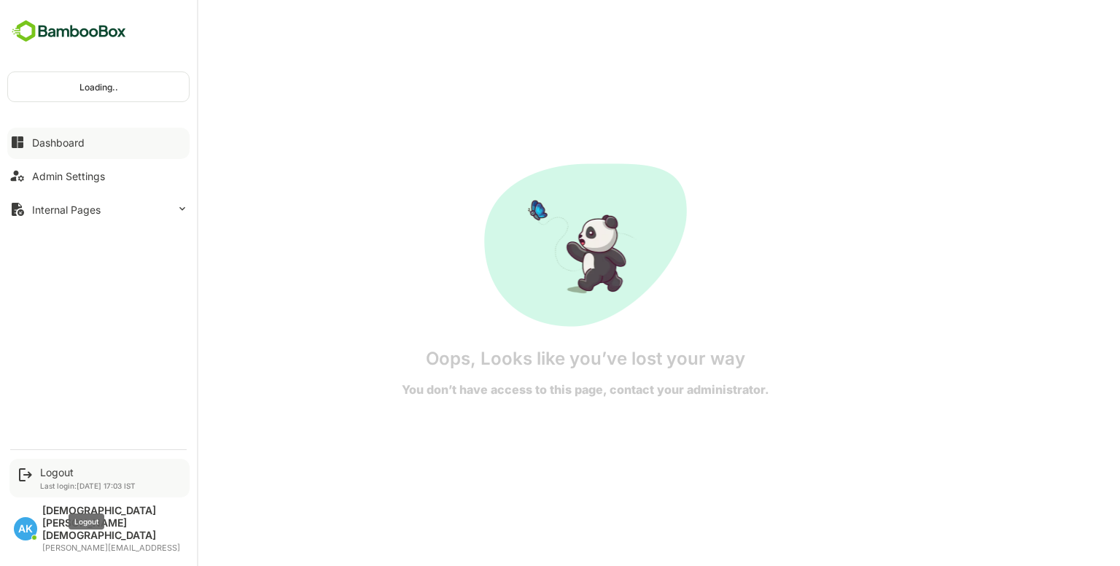
click at [66, 478] on div "Logout" at bounding box center [88, 472] width 96 height 12
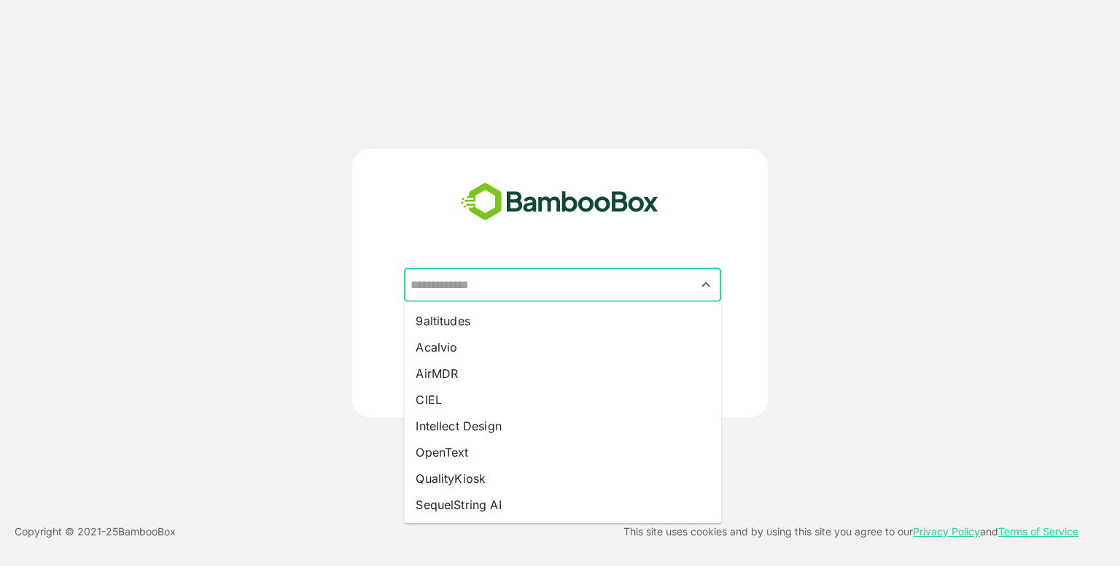
click at [547, 275] on input "text" at bounding box center [562, 285] width 311 height 28
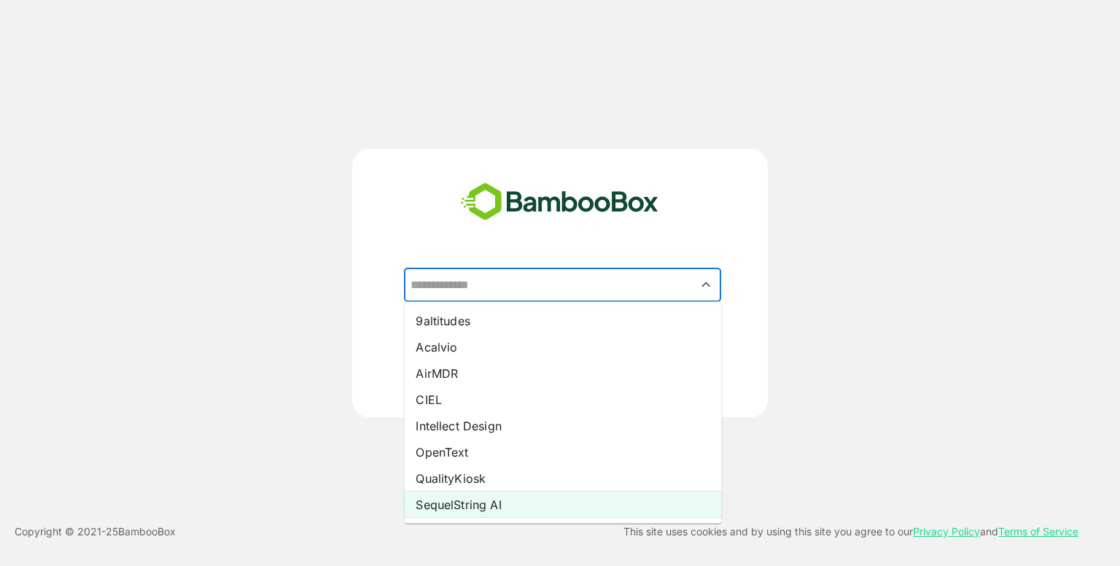
click at [457, 505] on li "SequelString AI" at bounding box center [562, 505] width 317 height 26
type input "**********"
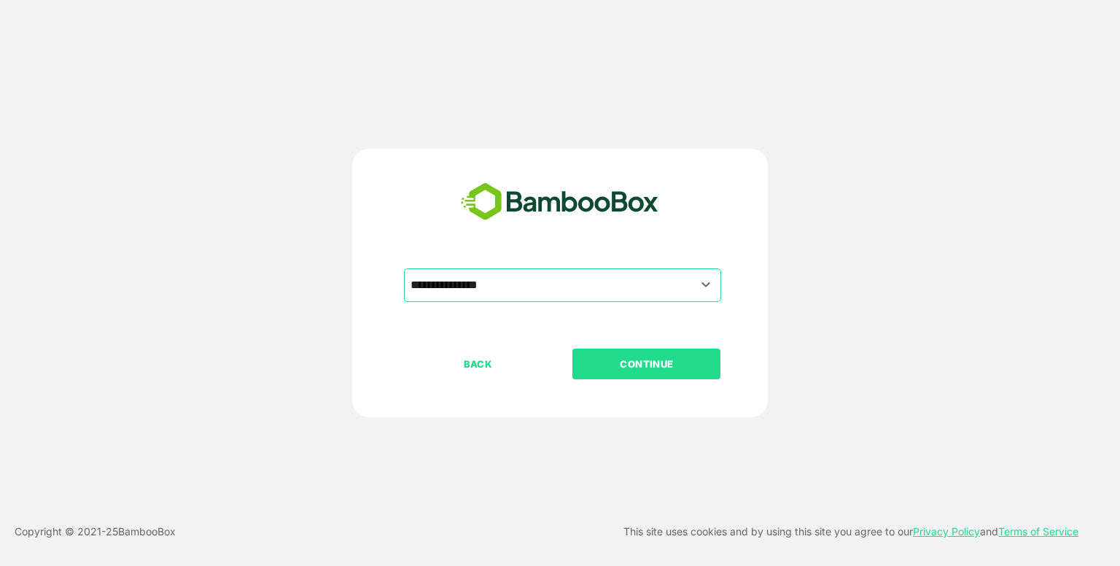
click at [644, 371] on p "CONTINUE" at bounding box center [647, 364] width 146 height 16
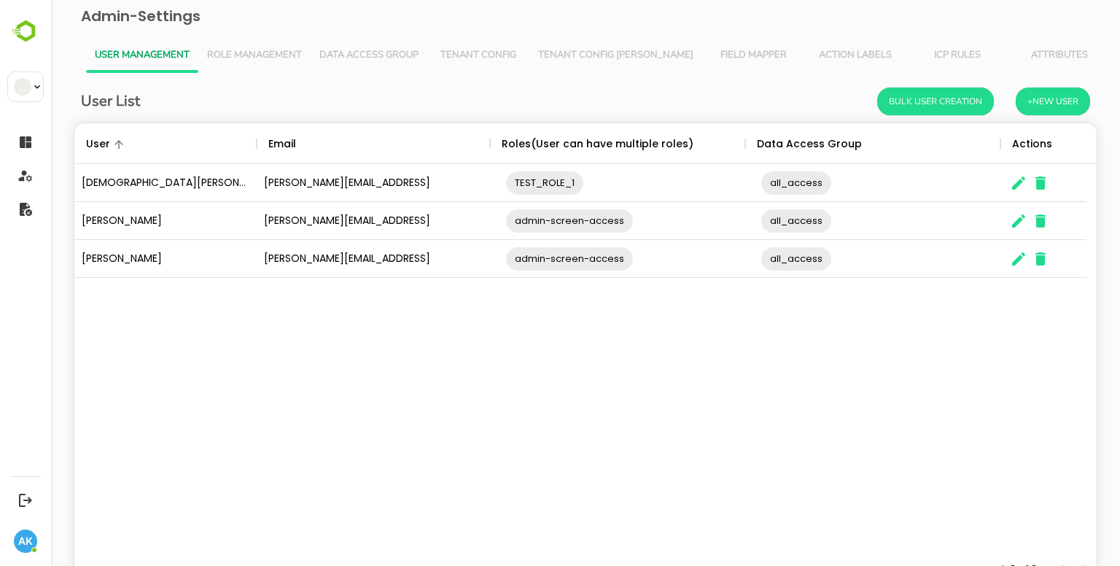
scroll to position [416, 1001]
drag, startPoint x: 1007, startPoint y: 185, endPoint x: 1026, endPoint y: 182, distance: 19.8
click at [1026, 182] on div "The User Data" at bounding box center [1055, 183] width 109 height 38
click at [1026, 182] on icon "The User Data" at bounding box center [1019, 183] width 18 height 18
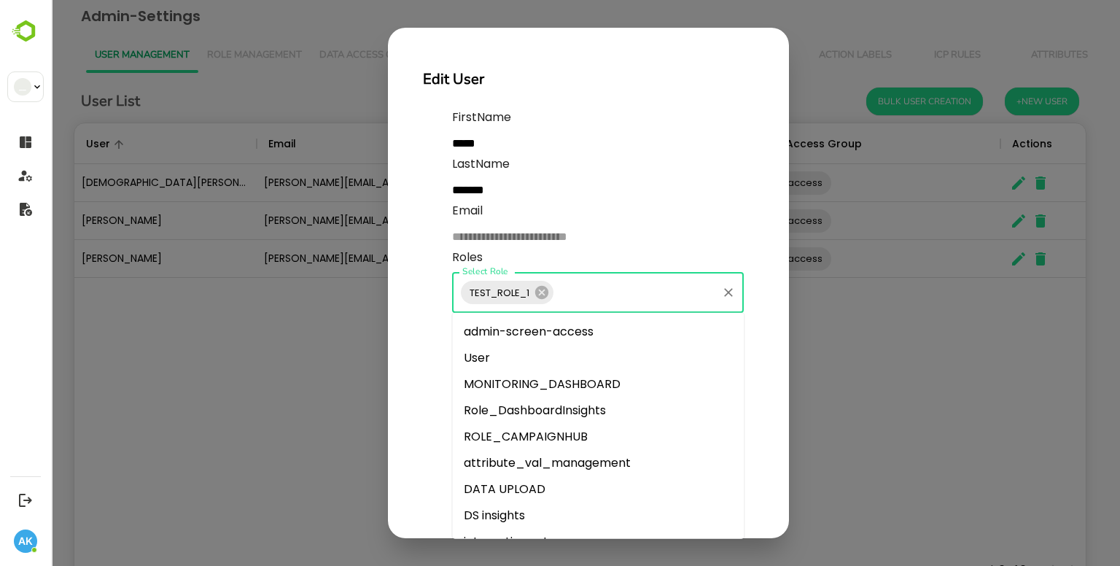
click at [592, 295] on input "Select Role" at bounding box center [636, 293] width 160 height 28
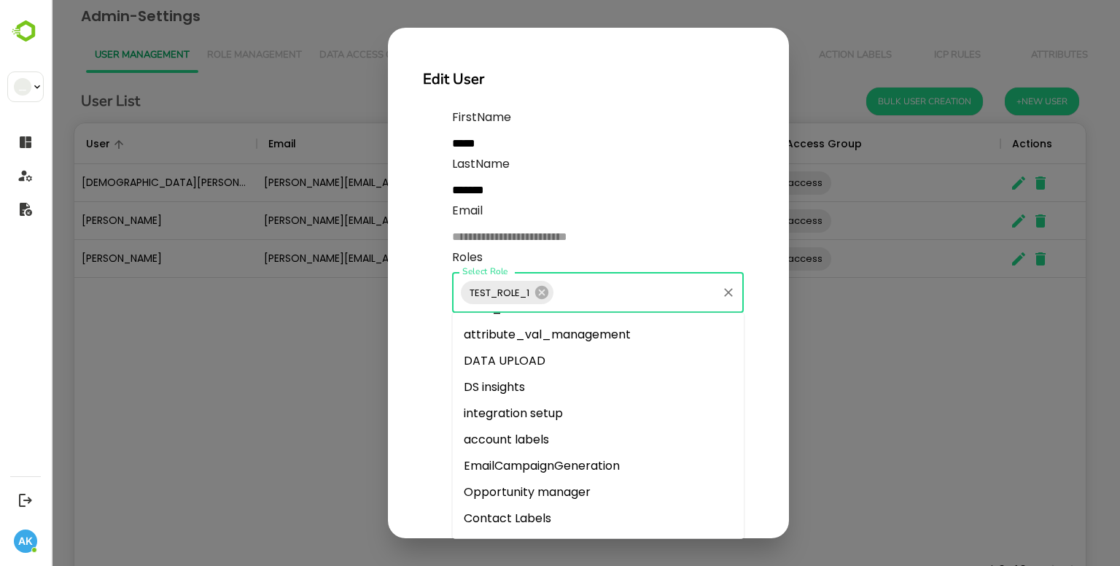
scroll to position [130, 0]
